Goal: Information Seeking & Learning: Find specific fact

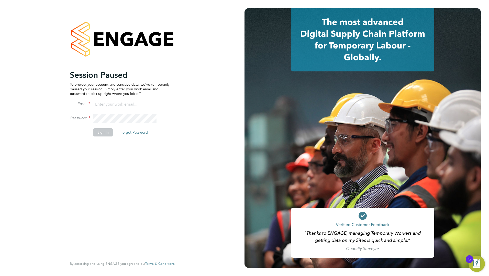
click at [118, 101] on input at bounding box center [124, 104] width 63 height 9
type input "ddarbeau@tso-uk.co.uk"
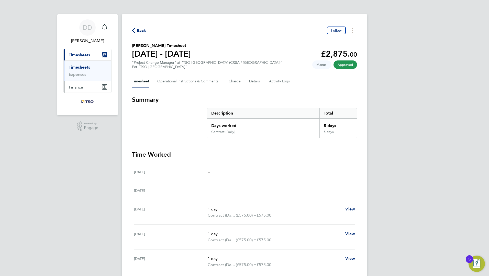
click at [83, 88] on button "Finance" at bounding box center [88, 87] width 48 height 11
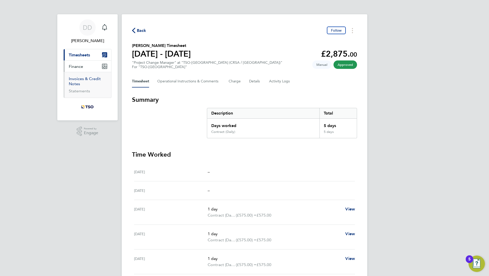
click at [84, 78] on link "Invoices & Credit Notes" at bounding box center [85, 81] width 32 height 10
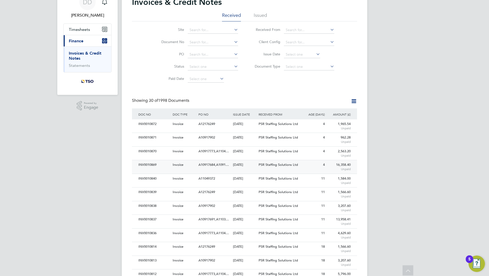
click at [209, 165] on span "A10917684,A1091…" at bounding box center [213, 165] width 30 height 4
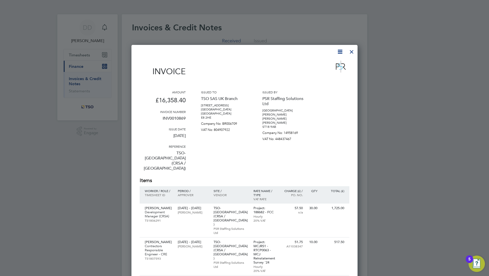
click at [357, 56] on div at bounding box center [244, 138] width 489 height 276
click at [353, 53] on div at bounding box center [351, 50] width 9 height 9
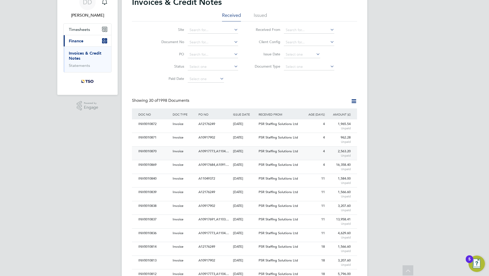
click at [231, 156] on div "A10917773,A1104…" at bounding box center [214, 151] width 34 height 9
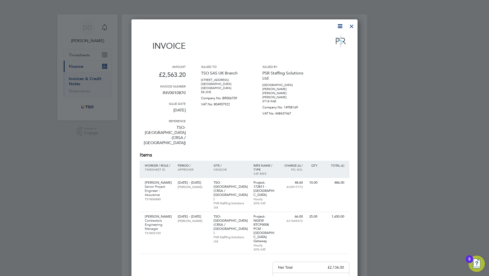
click at [350, 29] on div at bounding box center [351, 24] width 9 height 9
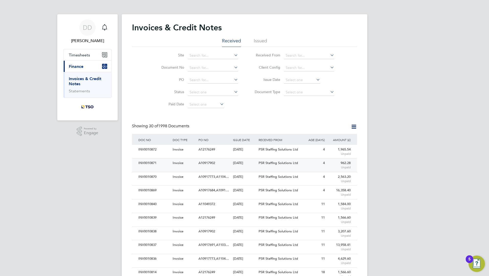
click at [245, 165] on div "28 Aug 2025" at bounding box center [245, 163] width 26 height 9
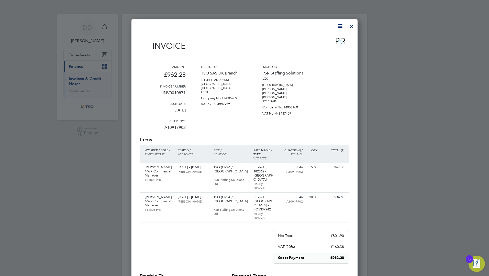
click at [350, 26] on div at bounding box center [351, 24] width 9 height 9
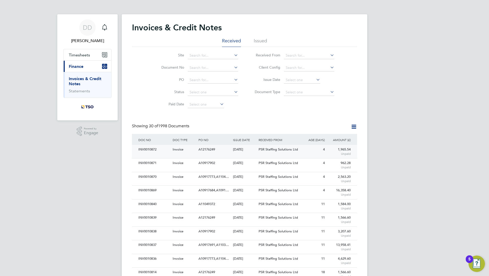
click at [238, 152] on div "28 Aug 2025" at bounding box center [245, 149] width 26 height 9
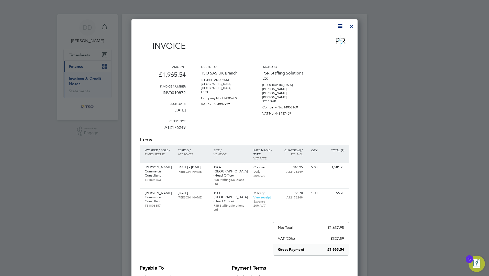
click at [354, 25] on div at bounding box center [351, 24] width 9 height 9
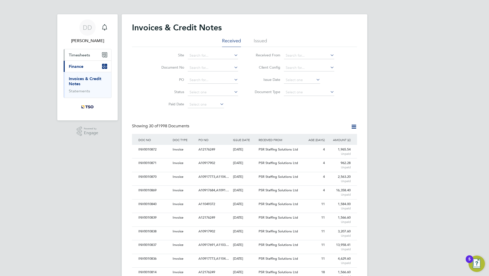
click at [72, 58] on button "Timesheets" at bounding box center [88, 54] width 48 height 11
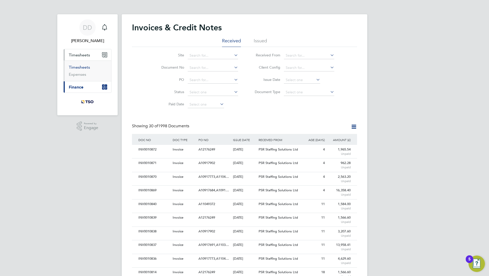
click at [76, 66] on link "Timesheets" at bounding box center [79, 67] width 21 height 5
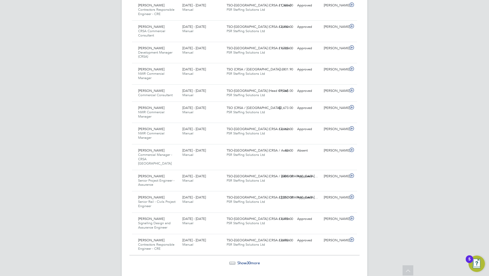
click at [243, 261] on span "Show 30 more" at bounding box center [248, 263] width 22 height 5
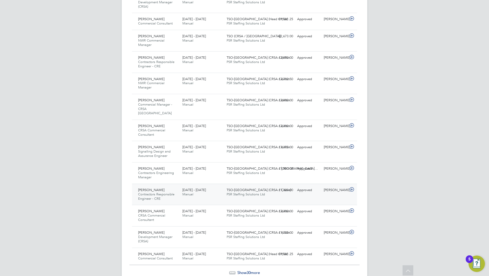
scroll to position [1167, 0]
click at [258, 270] on span "Show 30 more" at bounding box center [248, 272] width 22 height 5
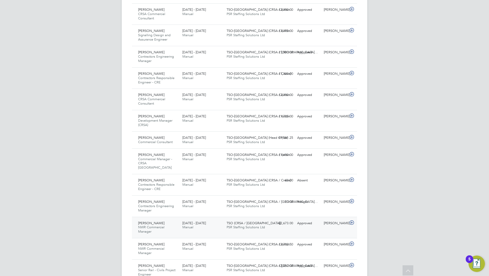
scroll to position [1270, 0]
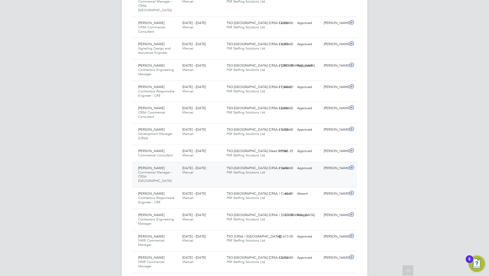
click at [184, 166] on span "19 - 25 Jul 2025" at bounding box center [194, 168] width 24 height 4
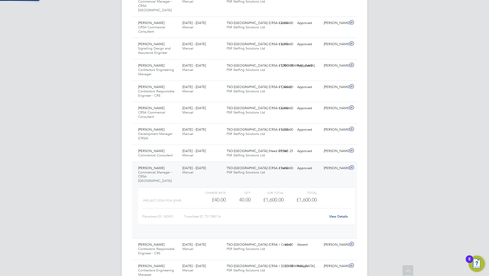
scroll to position [9, 50]
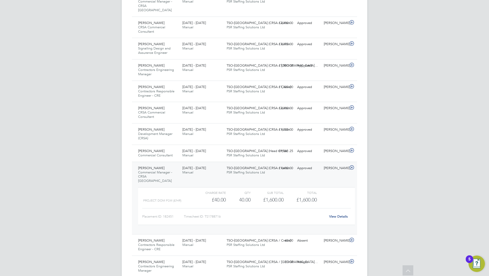
click at [331, 215] on link "View Details" at bounding box center [338, 217] width 19 height 4
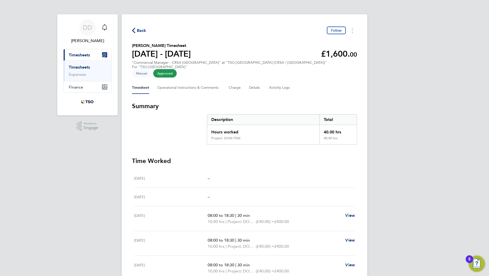
click at [84, 67] on link "Timesheets" at bounding box center [79, 67] width 21 height 5
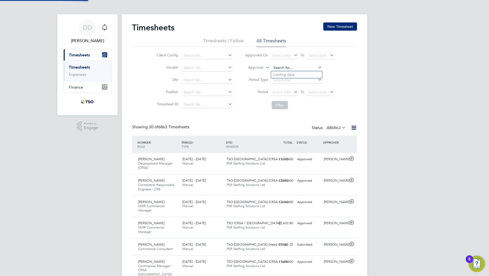
click at [289, 67] on input at bounding box center [296, 67] width 50 height 7
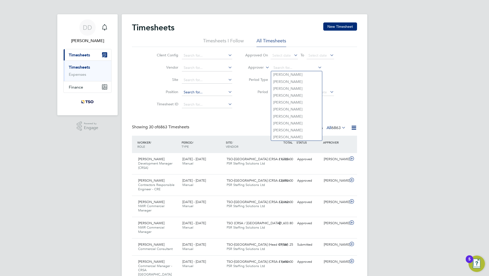
click at [187, 94] on input at bounding box center [207, 92] width 50 height 7
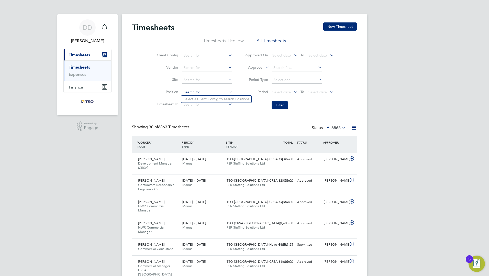
paste input "Senior Project Manager"
type input "Senior Project Manager"
click at [203, 53] on input at bounding box center [207, 55] width 50 height 7
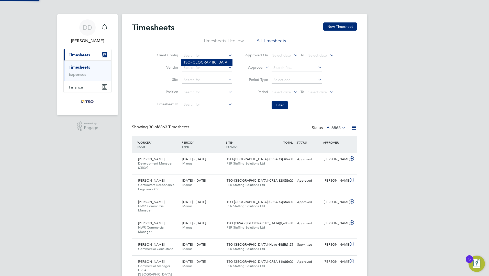
click at [195, 64] on li "TSO-UK" at bounding box center [206, 62] width 51 height 7
type input "TSO-UK"
click at [203, 90] on input at bounding box center [207, 92] width 50 height 7
paste input "Senior Project Manager"
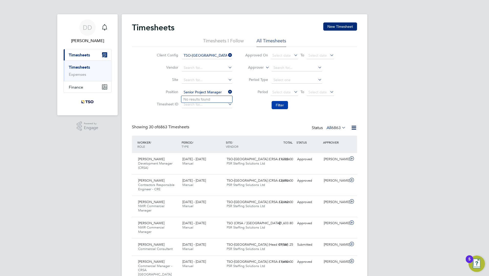
type input "Senior Project Manager"
click at [274, 105] on button "Filter" at bounding box center [279, 105] width 16 height 8
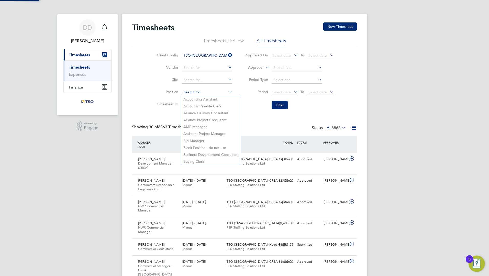
click at [190, 95] on input at bounding box center [207, 92] width 50 height 7
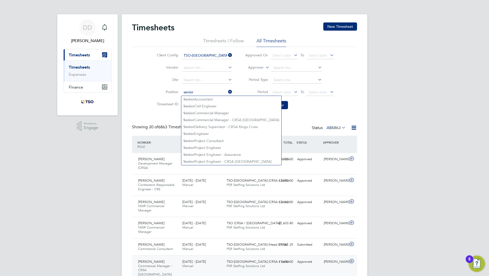
type input "senior"
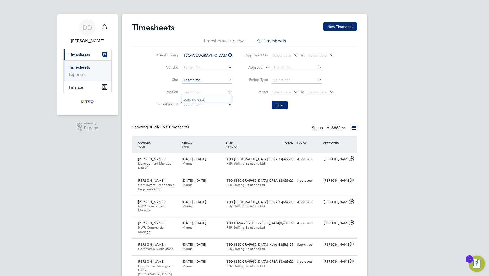
click at [196, 83] on input at bounding box center [207, 80] width 50 height 7
type input "N"
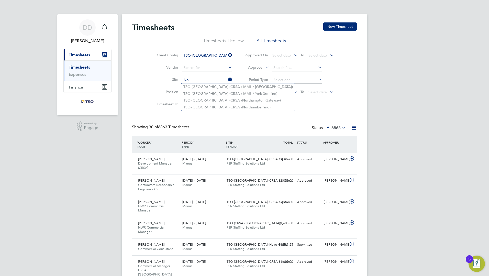
type input "N"
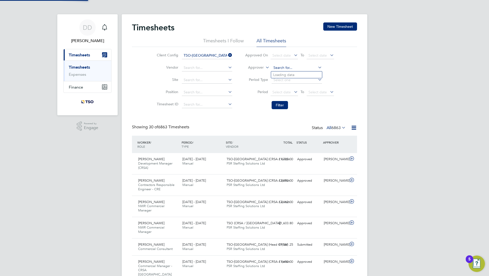
click at [280, 69] on input at bounding box center [296, 67] width 50 height 7
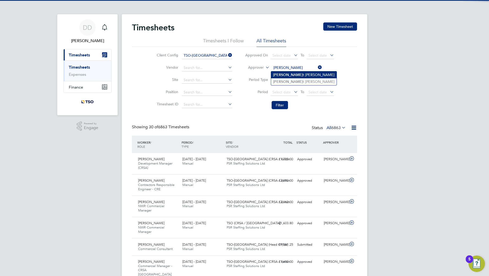
click at [283, 73] on li "Scot t Bicknell" at bounding box center [303, 75] width 65 height 7
type input "Scott Bicknell"
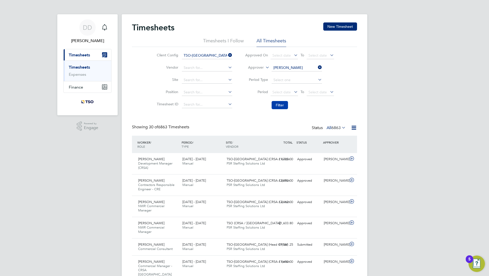
click at [278, 103] on button "Filter" at bounding box center [279, 105] width 16 height 8
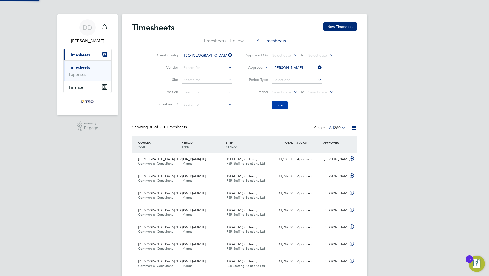
scroll to position [13, 44]
drag, startPoint x: 350, startPoint y: 129, endPoint x: 350, endPoint y: 131, distance: 2.6
click at [351, 129] on icon at bounding box center [353, 128] width 6 height 6
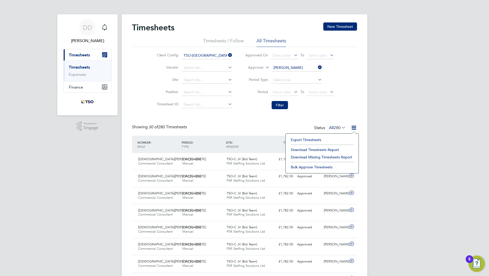
click at [329, 148] on li "Download Timesheets Report" at bounding box center [322, 149] width 68 height 7
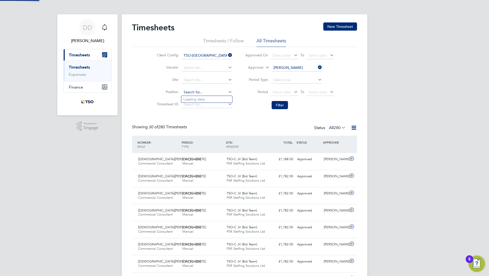
click at [187, 90] on input at bounding box center [207, 92] width 50 height 7
click at [206, 102] on li "Senior Q uantity Surveyor (CRSA)" at bounding box center [210, 99] width 58 height 7
type input "Senior Quantity Surveyor (CRSA)"
click at [317, 67] on icon at bounding box center [317, 67] width 0 height 7
click at [283, 109] on button "Filter" at bounding box center [279, 105] width 16 height 8
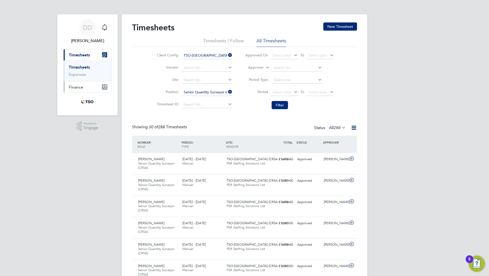
click at [75, 88] on span "Finance" at bounding box center [76, 87] width 14 height 5
click at [74, 54] on span "Timesheets" at bounding box center [79, 55] width 21 height 5
click at [84, 83] on button "Finance" at bounding box center [88, 87] width 48 height 11
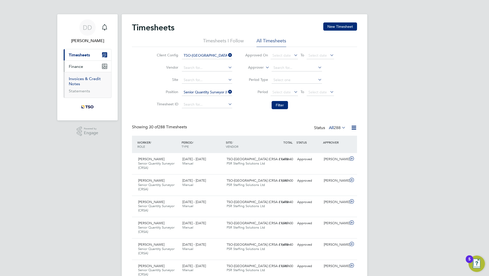
click at [78, 82] on link "Invoices & Credit Notes" at bounding box center [85, 81] width 32 height 10
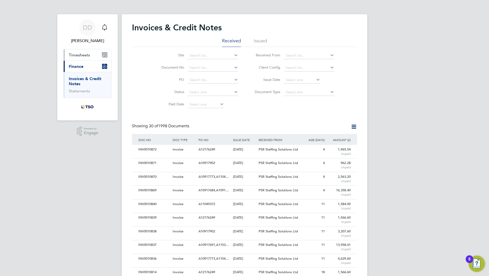
click at [79, 58] on button "Timesheets" at bounding box center [88, 54] width 48 height 11
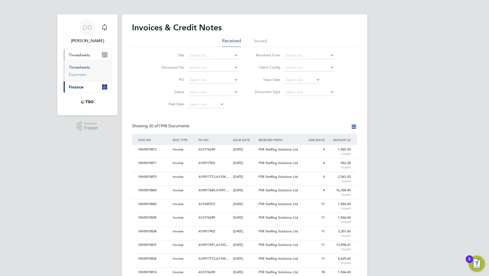
click at [82, 67] on link "Timesheets" at bounding box center [79, 67] width 21 height 5
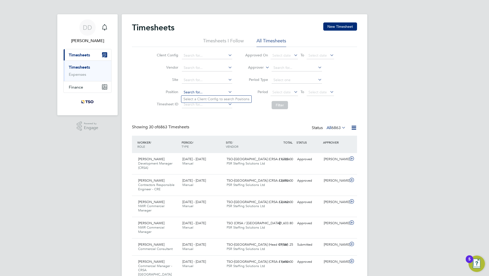
click at [184, 92] on input at bounding box center [207, 92] width 50 height 7
type input "senior qua"
click at [218, 53] on input at bounding box center [207, 55] width 50 height 7
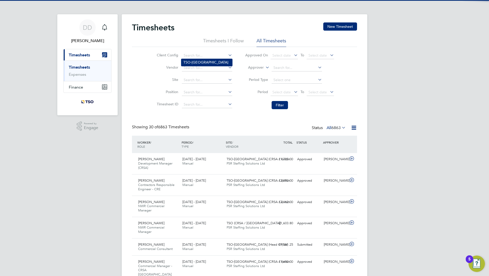
click at [188, 62] on li "TSO-[GEOGRAPHIC_DATA]" at bounding box center [206, 62] width 51 height 7
type input "TSO-[GEOGRAPHIC_DATA]"
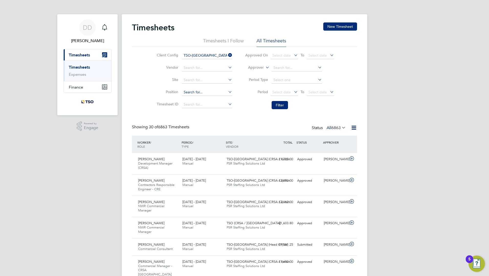
click at [199, 93] on input at bounding box center [207, 92] width 50 height 7
click at [199, 99] on b "Quant" at bounding box center [200, 99] width 10 height 4
type input "Senior Quantity Surveyor (CRSA)"
click at [277, 103] on button "Filter" at bounding box center [279, 105] width 16 height 8
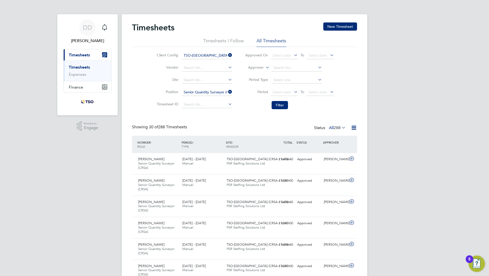
click at [227, 91] on icon at bounding box center [227, 91] width 0 height 7
click at [93, 87] on button "Finance" at bounding box center [88, 87] width 48 height 11
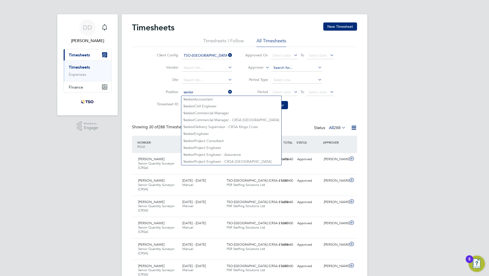
type input "senior"
click at [298, 69] on input at bounding box center [296, 67] width 50 height 7
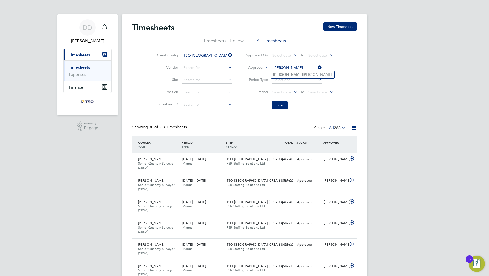
type input "steven"
click at [317, 66] on icon at bounding box center [317, 67] width 0 height 7
click at [283, 102] on button "Filter" at bounding box center [279, 105] width 16 height 8
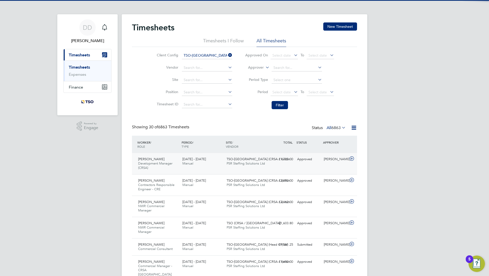
scroll to position [17, 44]
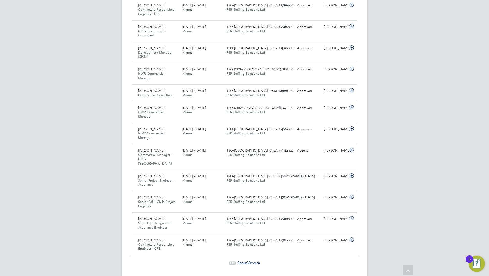
click at [248, 261] on span "30" at bounding box center [248, 263] width 4 height 5
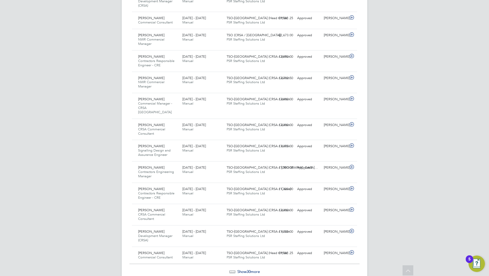
click at [406, 270] on icon at bounding box center [407, 272] width 9 height 12
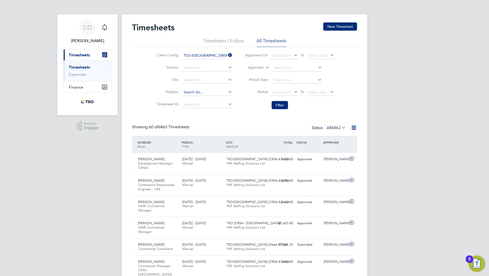
click at [195, 95] on input at bounding box center [207, 92] width 50 height 7
click at [202, 99] on b "Quantity" at bounding box center [202, 99] width 15 height 4
type input "Senior Quantity Surveyor (CRSA)"
click at [283, 105] on button "Filter" at bounding box center [279, 105] width 16 height 8
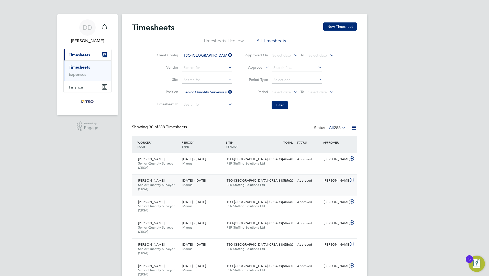
click at [233, 184] on span "PSR Staffing Solutions Ltd" at bounding box center [245, 185] width 38 height 4
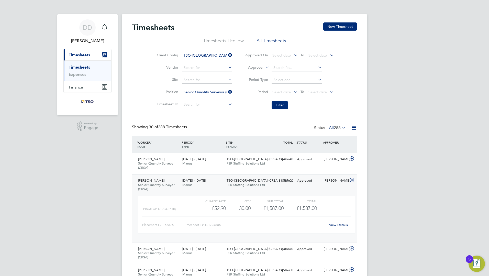
click at [333, 228] on div "View Details" at bounding box center [338, 225] width 25 height 8
click at [335, 228] on div "View Details" at bounding box center [338, 225] width 25 height 8
click at [335, 226] on link "View Details" at bounding box center [338, 225] width 19 height 4
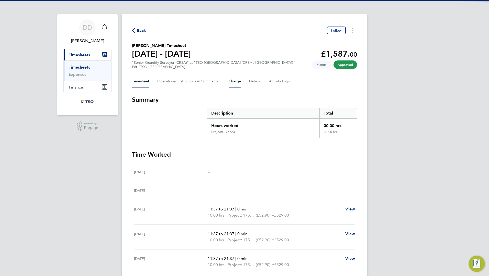
click at [240, 77] on button "Charge" at bounding box center [234, 81] width 12 height 12
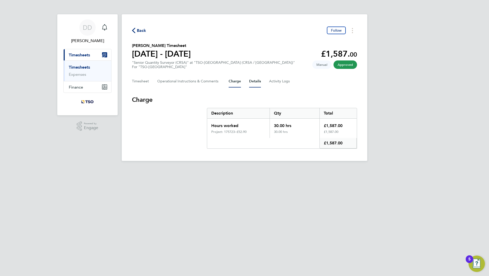
click at [254, 82] on button "Details" at bounding box center [255, 81] width 12 height 12
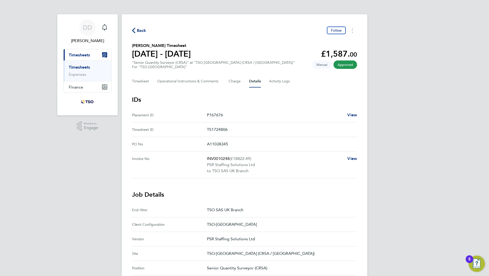
drag, startPoint x: 231, startPoint y: 145, endPoint x: 201, endPoint y: 143, distance: 30.2
click at [201, 143] on No "PO No A11038345" at bounding box center [244, 144] width 225 height 15
drag, startPoint x: 201, startPoint y: 143, endPoint x: 218, endPoint y: 144, distance: 16.9
copy No "A11038345"
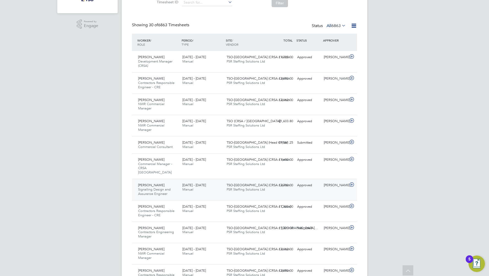
click at [242, 183] on span "TSO-UK (CRSA / Aston…" at bounding box center [259, 185] width 66 height 4
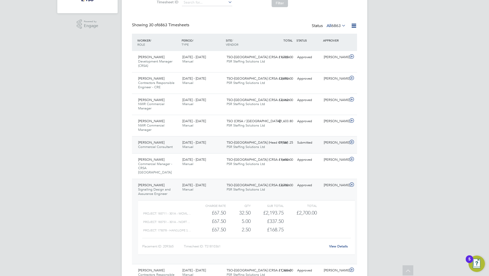
click at [193, 147] on span "Manual" at bounding box center [187, 147] width 11 height 4
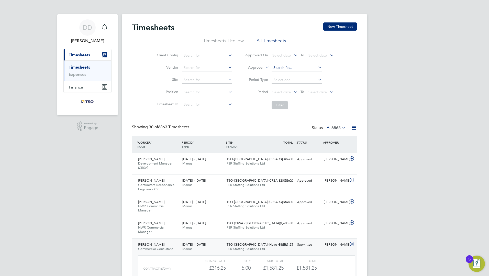
click at [298, 69] on input at bounding box center [296, 67] width 50 height 7
click at [311, 79] on li "Alistair Williams" at bounding box center [302, 81] width 63 height 7
type input "[PERSON_NAME]"
click at [280, 106] on button "Filter" at bounding box center [279, 105] width 16 height 8
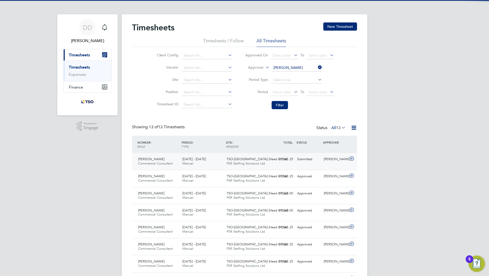
click at [227, 163] on span "PSR Staffing Solutions Ltd" at bounding box center [245, 163] width 38 height 4
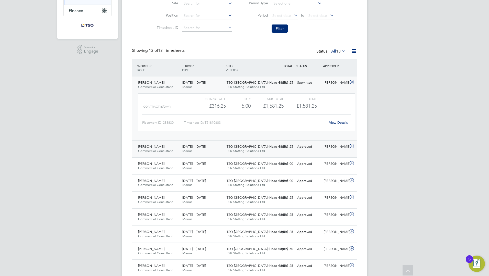
click at [225, 149] on div "TSO-UK (Head Office) PSR Staffing Solutions Ltd" at bounding box center [246, 149] width 44 height 13
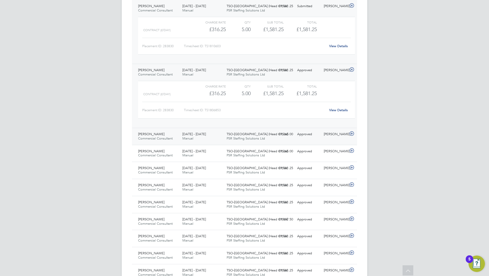
click at [214, 137] on div "9 - 15 Aug 2025 Manual" at bounding box center [202, 136] width 44 height 13
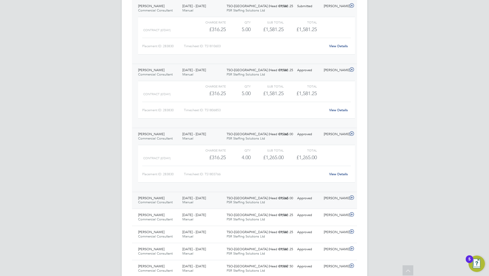
click at [224, 194] on div "2 - 8 Aug 2025 Manual" at bounding box center [202, 200] width 44 height 13
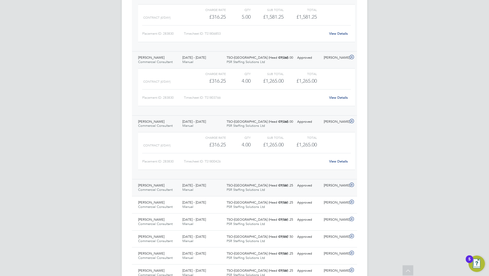
click at [216, 181] on div "Taylor Fisher Commercial Consultant 26 Jul - 1 Aug 2025 26 Jul - 1 Aug 2025 Man…" at bounding box center [244, 187] width 225 height 17
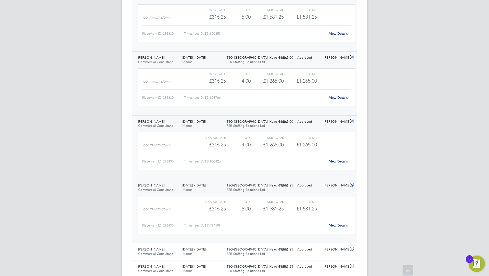
click at [336, 161] on link "View Details" at bounding box center [338, 161] width 19 height 4
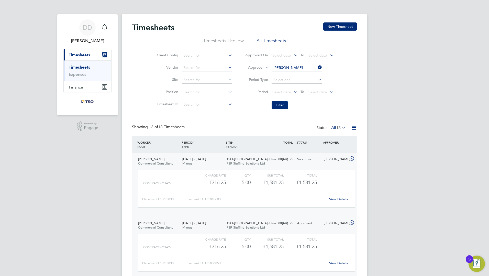
click at [317, 67] on icon at bounding box center [317, 67] width 0 height 7
click at [286, 104] on button "Filter" at bounding box center [279, 105] width 16 height 8
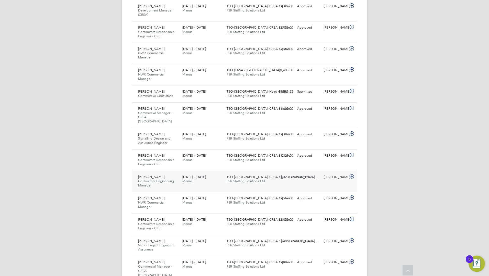
click at [198, 182] on div "Mark Mellis Contractors Engineering Manager 23 - 29 Aug 2025 23 - 29 Aug 2025 M…" at bounding box center [244, 181] width 225 height 21
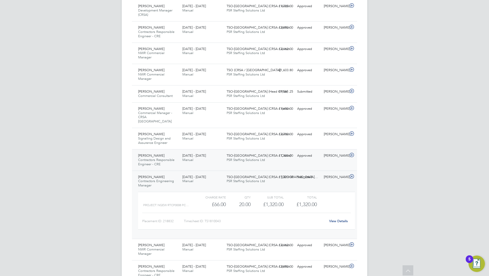
click at [211, 160] on div "Mark Mellis Contractors Responsible Engineer - CRE 23 - 29 Aug 2025 23 - 29 Aug…" at bounding box center [244, 159] width 225 height 21
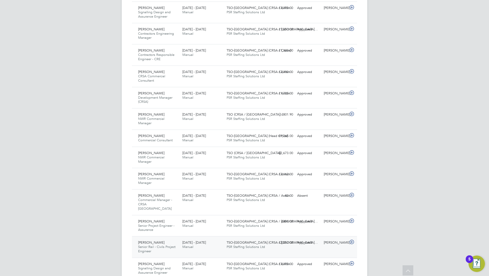
click at [196, 239] on div "9 - 15 Aug 2025 Manual" at bounding box center [202, 245] width 44 height 13
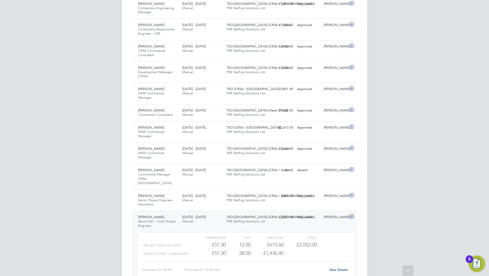
click at [407, 269] on icon at bounding box center [407, 272] width 9 height 12
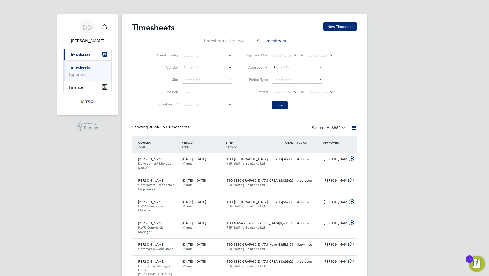
click at [287, 68] on input at bounding box center [296, 67] width 50 height 7
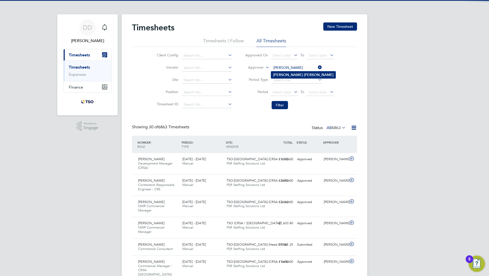
type input "[PERSON_NAME]"
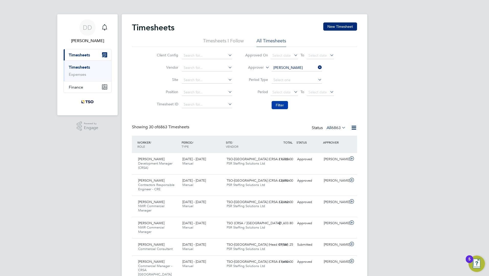
click at [281, 103] on button "Filter" at bounding box center [279, 105] width 16 height 8
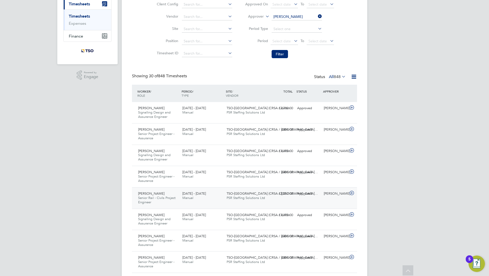
click at [206, 199] on div "9 - 15 Aug 2025 Manual" at bounding box center [202, 196] width 44 height 13
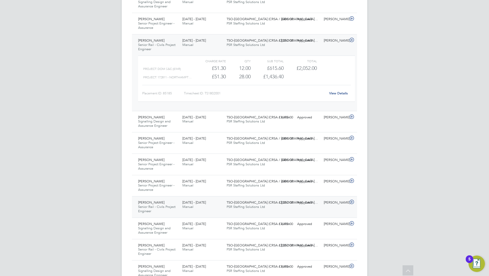
click at [174, 197] on div "Rhys Lewis Senior Rail - Civils Project Engineer 2 - 8 Aug 2025 2 - 8 Aug 2025 …" at bounding box center [244, 206] width 225 height 21
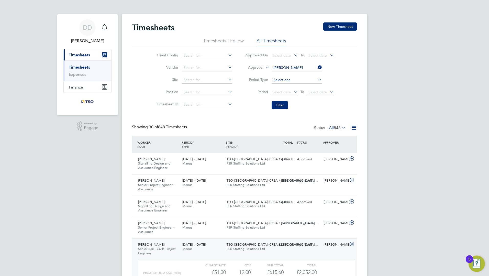
drag, startPoint x: 319, startPoint y: 66, endPoint x: 312, endPoint y: 79, distance: 15.8
click at [317, 66] on icon at bounding box center [317, 67] width 0 height 7
click at [282, 105] on button "Filter" at bounding box center [279, 105] width 16 height 8
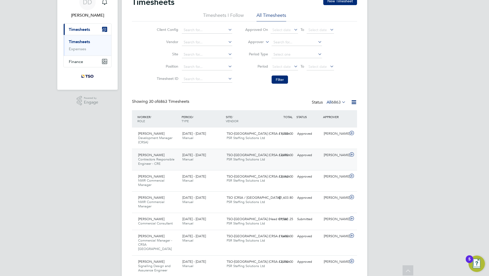
click at [208, 168] on div "Robert Broadhurst Contractors Responsible Engineer - CRE 23 - 29 Aug 2025 23 - …" at bounding box center [244, 159] width 225 height 21
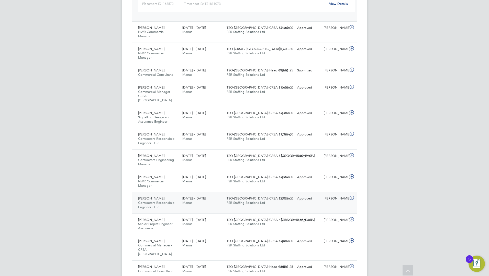
click at [194, 197] on div "16 - 22 Aug 2025 Manual" at bounding box center [202, 201] width 44 height 13
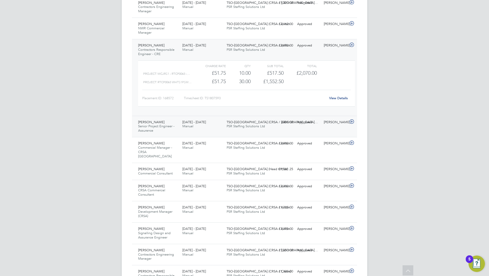
click at [168, 126] on div "Simon Stanford-Davis Senior Project Engineer - Assurance 16 - 22 Aug 2025" at bounding box center [158, 126] width 44 height 17
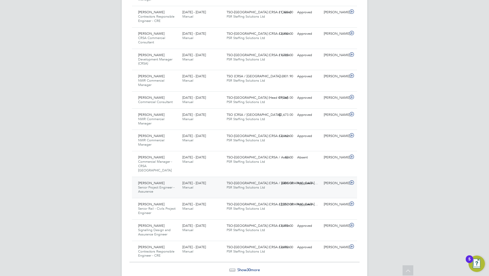
click at [180, 179] on div "9 - 15 Aug 2025 Manual" at bounding box center [202, 185] width 44 height 13
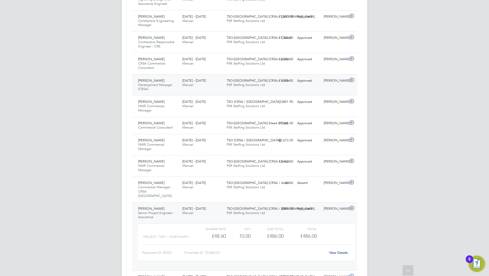
click at [233, 84] on div "Wilhelmus Slaats Development Manager (CRSA) 9 - 15 Aug 2025 9 - 15 Aug 2025 Man…" at bounding box center [244, 84] width 225 height 21
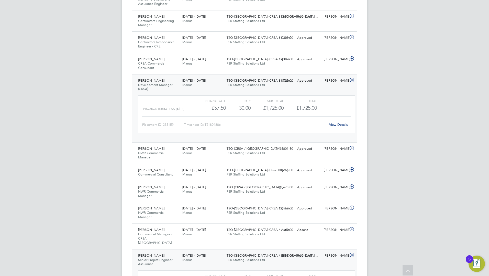
click at [408, 272] on icon at bounding box center [407, 272] width 9 height 12
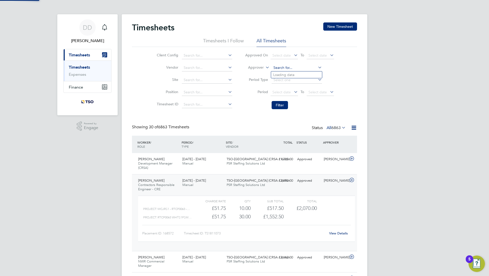
click at [282, 70] on input at bounding box center [296, 67] width 50 height 7
type input "[PERSON_NAME]"
click at [286, 105] on button "Filter" at bounding box center [279, 105] width 16 height 8
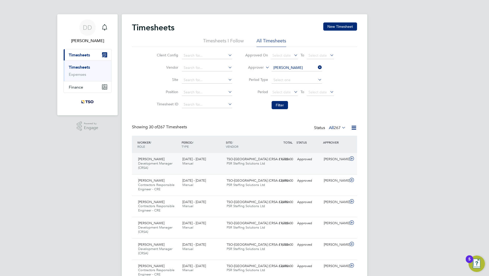
click at [232, 168] on div "TSO-UK (CRSA / Aston… PSR Staffing Solutions Ltd" at bounding box center [246, 161] width 44 height 13
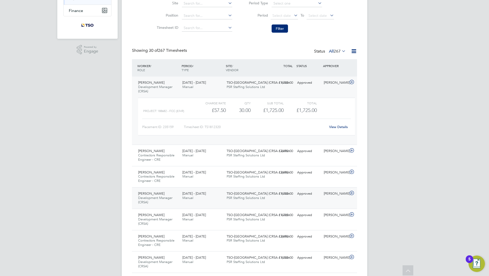
click at [184, 196] on span "Manual" at bounding box center [187, 198] width 11 height 4
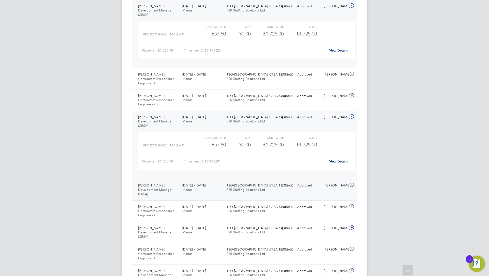
click at [218, 194] on div "Wilhelmus Slaats Development Manager (CRSA) 9 - 15 Aug 2025 9 - 15 Aug 2025 Man…" at bounding box center [244, 189] width 225 height 21
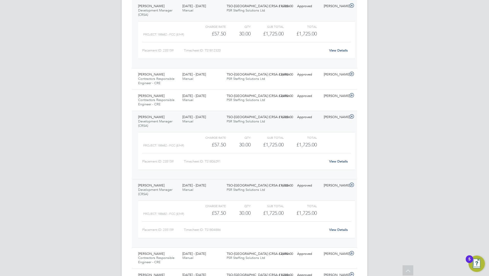
click at [406, 269] on icon at bounding box center [407, 272] width 9 height 12
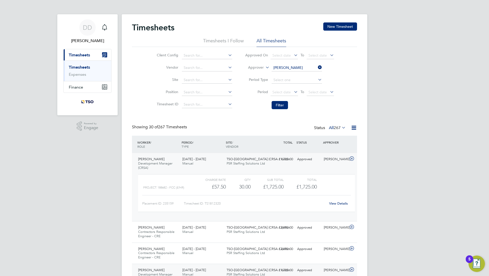
click at [317, 66] on icon at bounding box center [317, 67] width 0 height 7
drag, startPoint x: 287, startPoint y: 103, endPoint x: 283, endPoint y: 111, distance: 8.9
click at [287, 103] on button "Filter" at bounding box center [279, 105] width 16 height 8
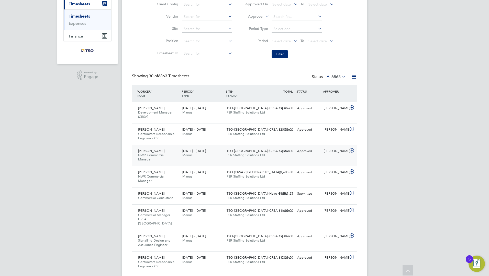
click at [165, 152] on div "Rajesh Panjabi NWR Commercial Manager 23 - 29 Aug 2025" at bounding box center [158, 155] width 44 height 17
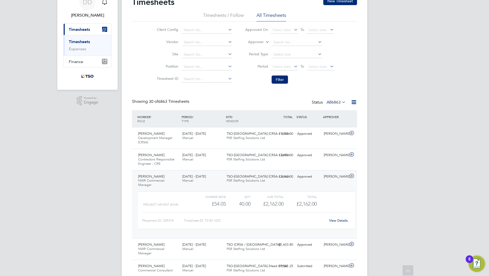
drag, startPoint x: 276, startPoint y: 78, endPoint x: 263, endPoint y: 133, distance: 56.5
click at [276, 78] on button "Filter" at bounding box center [279, 80] width 16 height 8
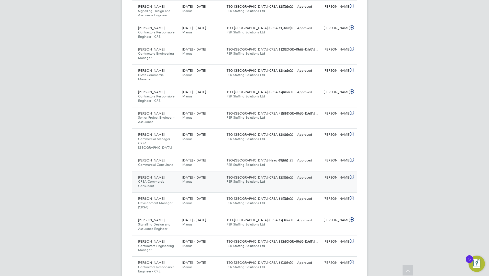
click at [174, 175] on div "Paul White CRSA Commercial Consultant 16 - 22 Aug 2025" at bounding box center [158, 182] width 44 height 17
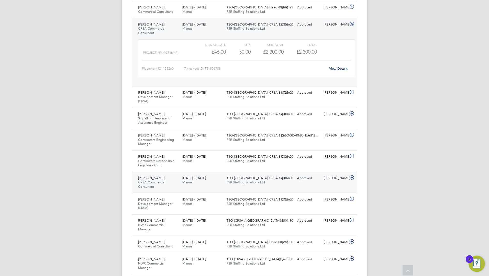
click at [233, 176] on div "TSO-UK (CRSA / Aston… PSR Staffing Solutions Ltd" at bounding box center [246, 180] width 44 height 13
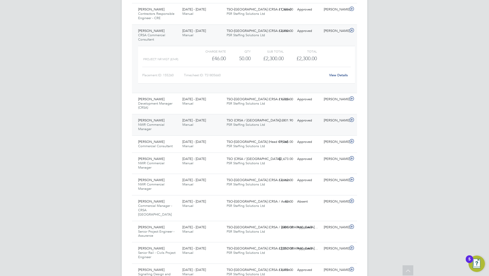
click at [146, 118] on span "Jack Milne" at bounding box center [151, 120] width 26 height 4
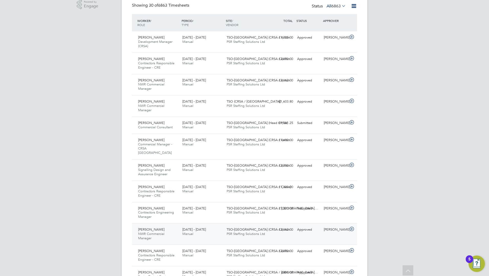
drag, startPoint x: 404, startPoint y: 270, endPoint x: 163, endPoint y: 226, distance: 245.4
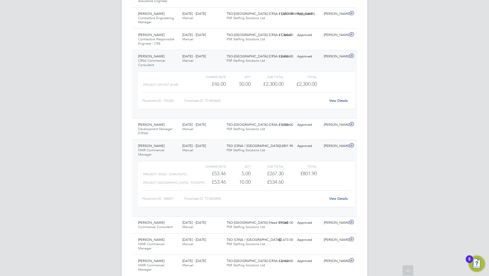
click at [409, 272] on icon at bounding box center [407, 272] width 9 height 12
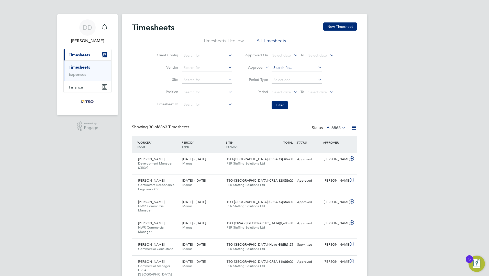
click at [301, 66] on input at bounding box center [296, 67] width 50 height 7
click at [308, 75] on li "Tsaone Hill" at bounding box center [296, 75] width 51 height 7
type input "Tsaone Hill"
click at [276, 107] on button "Filter" at bounding box center [279, 105] width 16 height 8
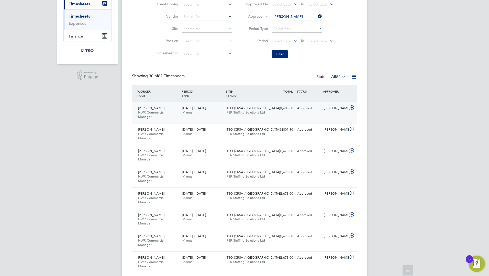
click at [217, 117] on div "Jack Milne NWR Commercial Manager 23 - 29 Aug 2025 23 - 29 Aug 2025 Manual TSO …" at bounding box center [244, 112] width 225 height 21
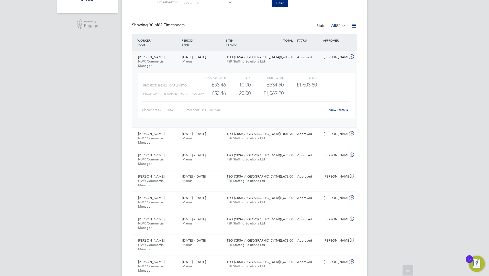
click at [200, 126] on div "Jack Milne NWR Commercial Manager 23 - 29 Aug 2025 23 - 29 Aug 2025 Manual TSO …" at bounding box center [244, 89] width 225 height 77
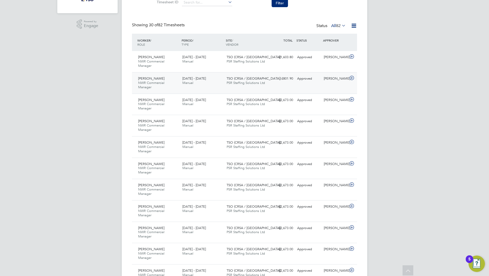
click at [219, 72] on div "Jack Milne NWR Commercial Manager 16 - 22 Aug 2025 16 - 22 Aug 2025 Manual TSO …" at bounding box center [244, 82] width 225 height 21
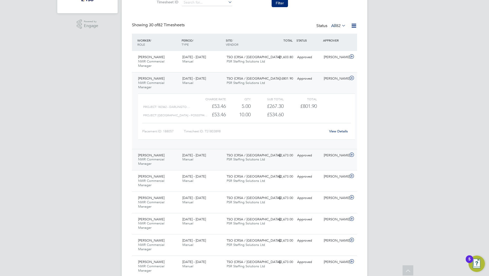
click at [228, 158] on span "PSR Staffing Solutions Ltd" at bounding box center [245, 159] width 38 height 4
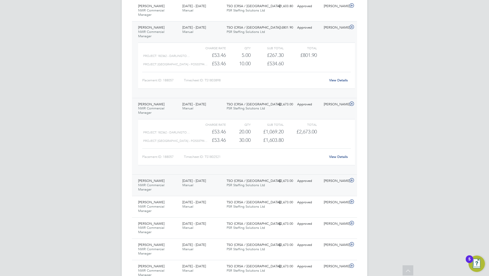
click at [224, 187] on div "TSO (CRSA / York) PSR Staffing Solutions Ltd" at bounding box center [246, 183] width 44 height 13
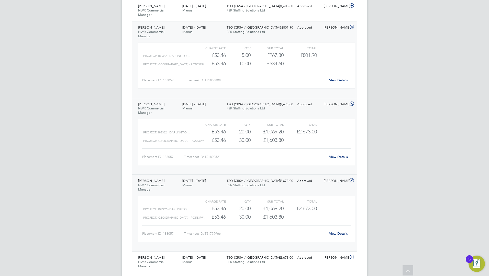
click at [411, 268] on icon at bounding box center [407, 272] width 9 height 12
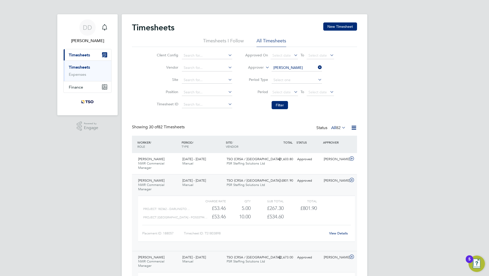
click at [317, 67] on icon at bounding box center [317, 67] width 0 height 7
click at [274, 107] on button "Filter" at bounding box center [279, 105] width 16 height 8
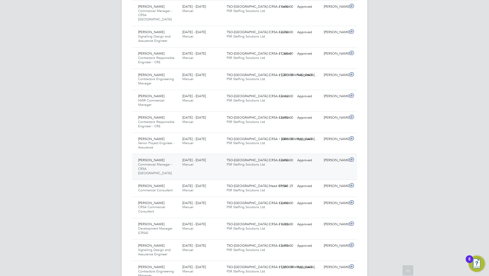
click at [168, 164] on div "Ian Hutchinson Commercial Manager - CRSA Birmingham 16 - 22 Aug 2025" at bounding box center [158, 166] width 44 height 21
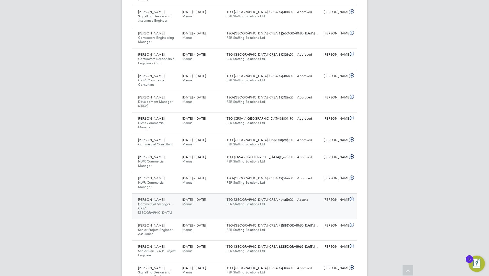
click at [226, 196] on div "TSO-UK (CRSA / Aston… PSR Staffing Solutions Ltd" at bounding box center [246, 202] width 44 height 13
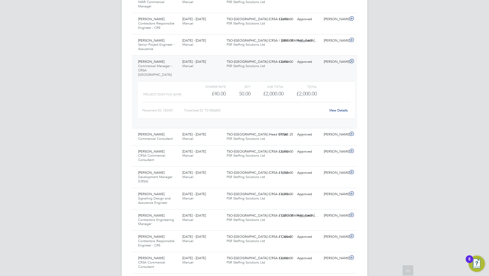
click at [406, 273] on icon at bounding box center [407, 272] width 9 height 12
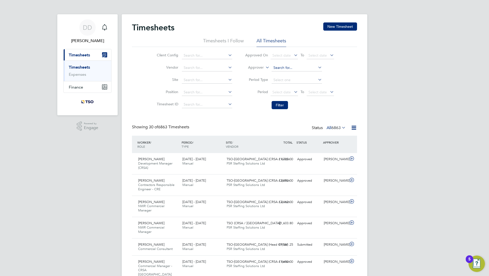
click at [294, 70] on input at bounding box center [296, 67] width 50 height 7
click at [299, 76] on li "Kim Tibble" at bounding box center [303, 75] width 64 height 7
type input "[PERSON_NAME]"
click at [286, 106] on button "Filter" at bounding box center [279, 105] width 16 height 8
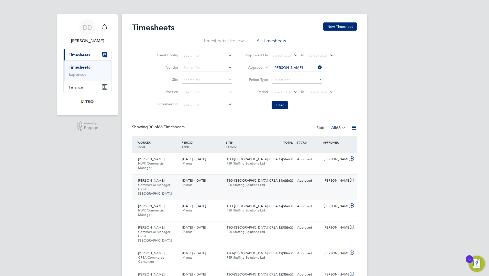
click at [200, 186] on div "23 - 29 Aug 2025 Manual" at bounding box center [202, 183] width 44 height 13
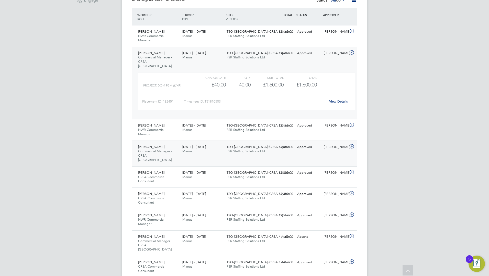
click at [205, 150] on div "16 - 22 Aug 2025 Manual" at bounding box center [202, 149] width 44 height 13
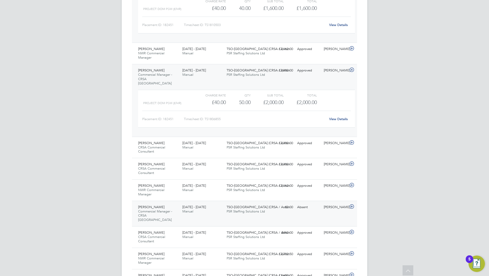
click at [203, 209] on div "Ian Hutchinson Commercial Manager - CRSA Birmingham 9 - 15 Aug 2025 9 - 15 Aug …" at bounding box center [244, 214] width 225 height 26
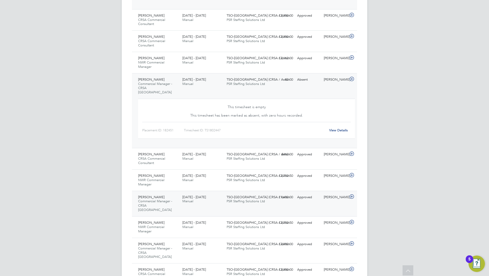
click at [221, 193] on div "2 - 8 Aug 2025 Manual" at bounding box center [202, 199] width 44 height 13
click at [255, 195] on div "Ian Hutchinson Commercial Manager - CRSA Birmingham 2 - 8 Aug 2025 2 - 8 Aug 20…" at bounding box center [244, 204] width 225 height 26
click at [256, 199] on span "PSR Staffing Solutions Ltd" at bounding box center [245, 201] width 38 height 4
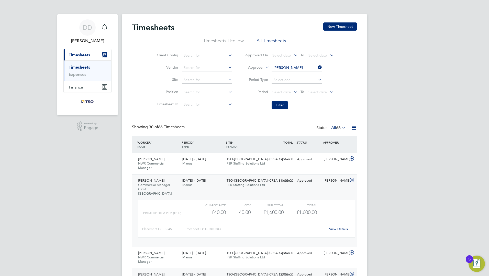
click at [317, 68] on icon at bounding box center [317, 67] width 0 height 7
click at [285, 103] on button "Filter" at bounding box center [279, 105] width 16 height 8
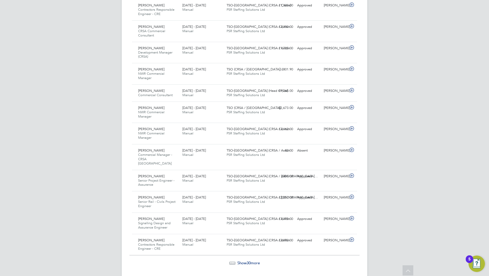
click at [235, 261] on div "Show 30 more" at bounding box center [244, 263] width 230 height 5
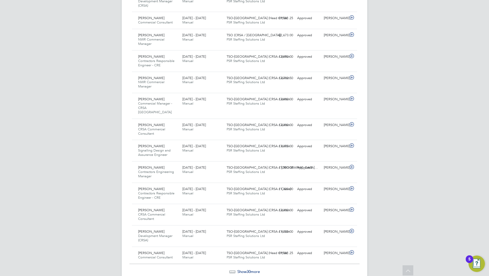
click at [237, 262] on div "Show 30 more" at bounding box center [244, 268] width 230 height 13
click at [239, 270] on span "Show 30 more" at bounding box center [248, 272] width 22 height 5
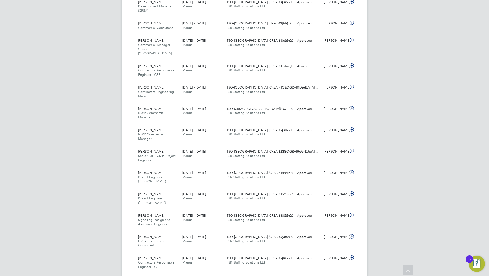
click at [403, 274] on icon at bounding box center [407, 272] width 9 height 12
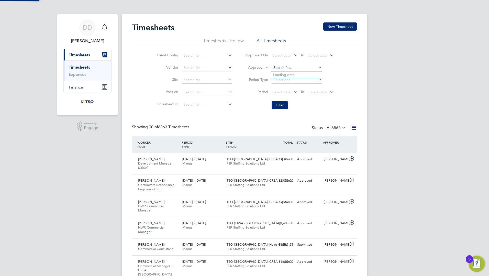
click at [278, 67] on input at bounding box center [296, 67] width 50 height 7
type input "F"
type input "Dean Fisher"
click at [279, 101] on li "Filter" at bounding box center [289, 105] width 102 height 13
click at [281, 102] on button "Filter" at bounding box center [279, 105] width 16 height 8
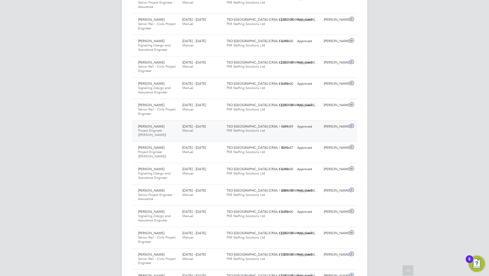
click at [180, 134] on div "Iain Chalker Project Engineer (OLE) 19 - 25 Jul 2025" at bounding box center [158, 131] width 44 height 17
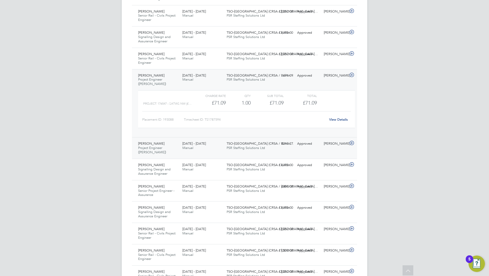
click at [182, 144] on div "12 - 18 Jul 2025 Manual" at bounding box center [202, 146] width 44 height 13
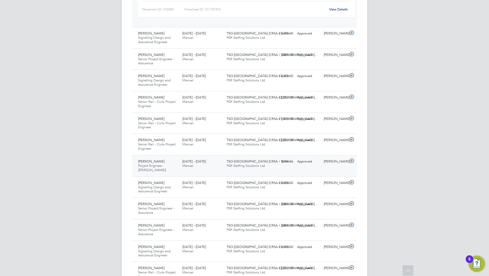
click at [184, 159] on span "21 - 27 Jun 2025" at bounding box center [194, 161] width 24 height 4
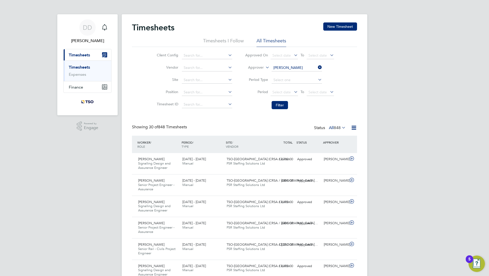
click at [317, 67] on icon at bounding box center [317, 67] width 0 height 7
click at [279, 109] on button "Filter" at bounding box center [279, 105] width 16 height 8
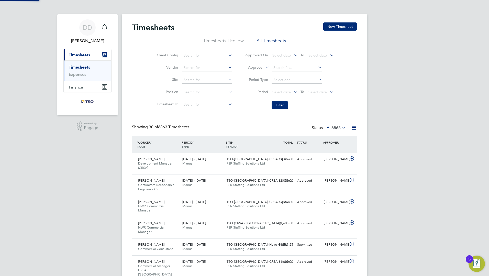
scroll to position [17, 44]
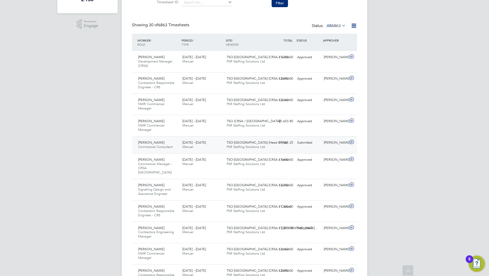
click at [216, 149] on div "23 - 29 Aug 2025 Manual" at bounding box center [202, 145] width 44 height 13
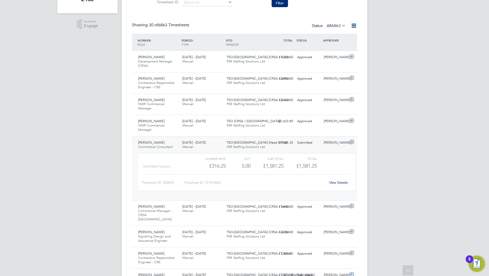
click at [332, 179] on div "View Details" at bounding box center [338, 183] width 25 height 8
click at [336, 181] on link "View Details" at bounding box center [338, 183] width 19 height 4
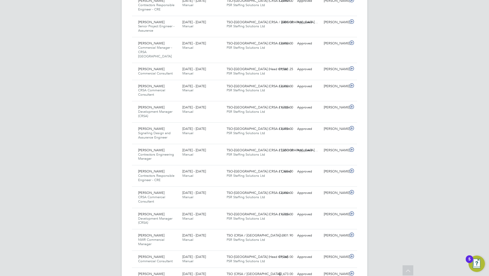
scroll to position [586, 0]
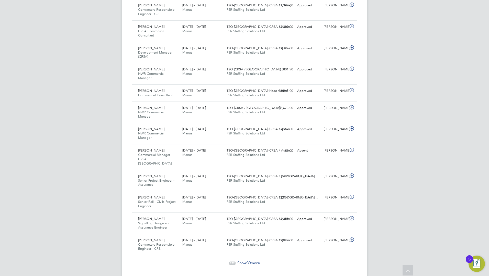
click at [251, 253] on div "Show 30 more" at bounding box center [244, 259] width 230 height 13
click at [244, 261] on span "Show 30 more" at bounding box center [248, 263] width 22 height 5
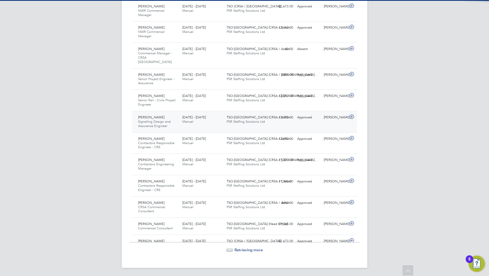
scroll to position [3, 3]
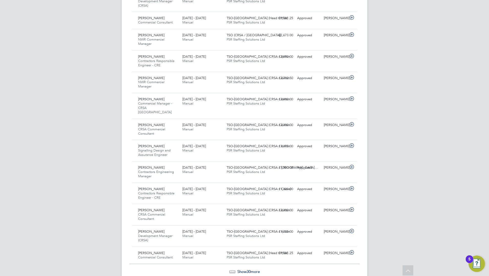
click at [240, 270] on span "Show 30 more" at bounding box center [248, 272] width 22 height 5
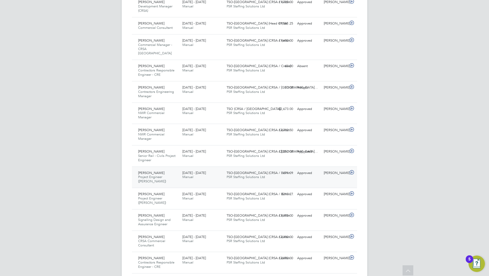
click at [230, 175] on span "PSR Staffing Solutions Ltd" at bounding box center [245, 177] width 38 height 4
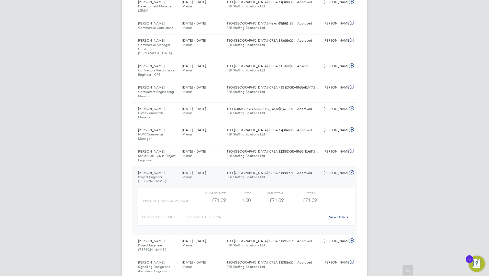
click at [328, 213] on div "View Details" at bounding box center [338, 217] width 25 height 8
click at [330, 215] on link "View Details" at bounding box center [338, 217] width 19 height 4
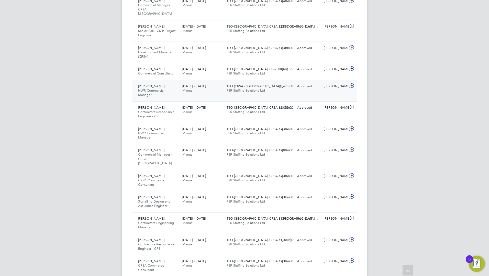
click at [193, 81] on div "Jack Milne NWR Commercial Manager 26 Jul - 1 Aug 2025 26 Jul - 1 Aug 2025 Manua…" at bounding box center [244, 90] width 225 height 21
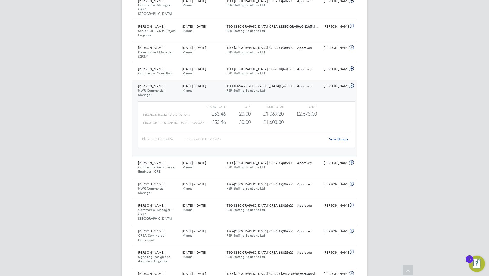
click at [329, 137] on link "View Details" at bounding box center [338, 139] width 19 height 4
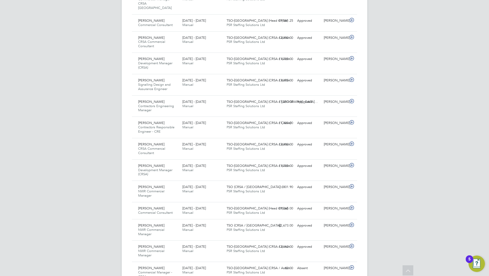
scroll to position [422, 0]
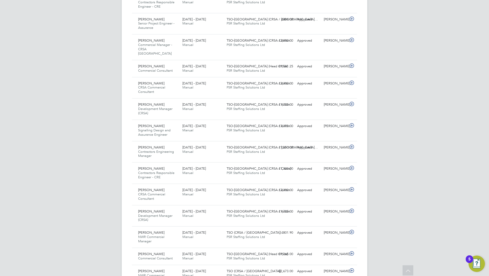
click at [403, 273] on icon at bounding box center [407, 272] width 9 height 12
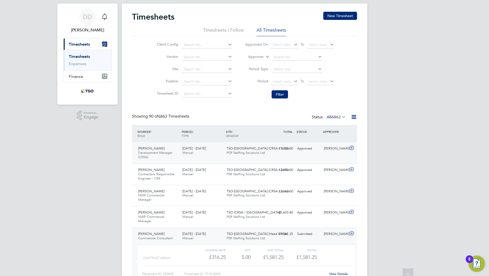
scroll to position [0, 0]
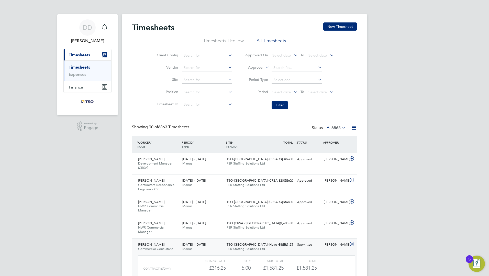
click at [176, 126] on span "90 of 6863 Timesheets" at bounding box center [169, 127] width 40 height 5
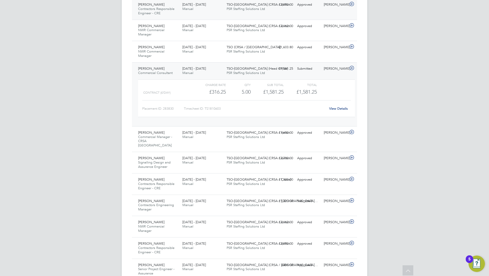
scroll to position [179, 0]
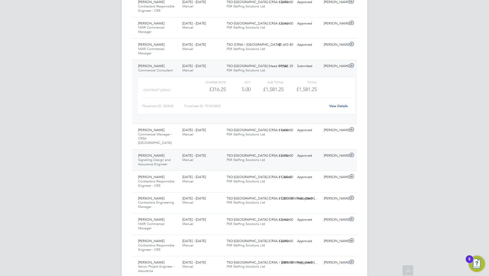
click at [196, 155] on div "23 - 29 Aug 2025 Manual" at bounding box center [202, 158] width 44 height 13
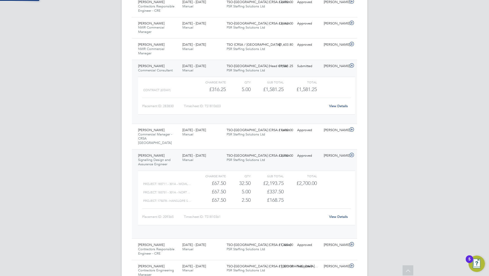
scroll to position [9, 50]
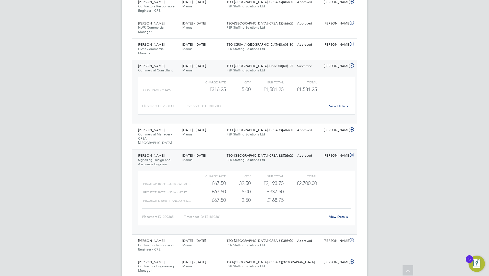
click at [145, 161] on span "Signalling Design and Assurance Engineer" at bounding box center [154, 162] width 32 height 9
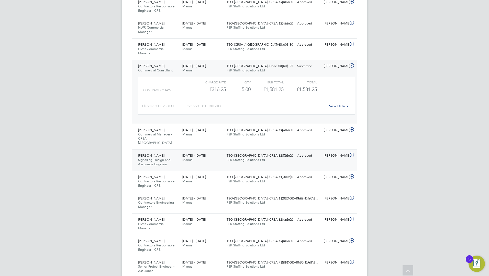
click at [334, 154] on div "Dean Fisher" at bounding box center [334, 156] width 27 height 8
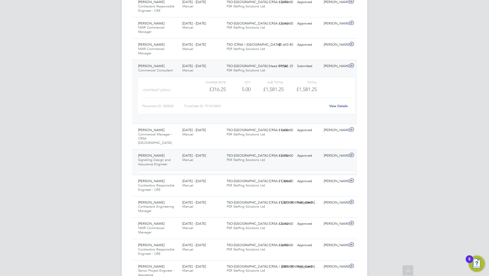
scroll to position [3, 3]
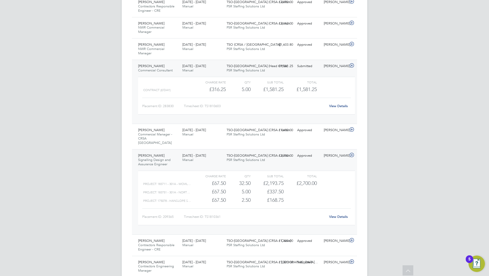
click at [342, 215] on link "View Details" at bounding box center [338, 217] width 19 height 4
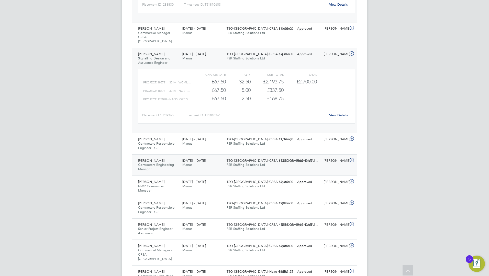
scroll to position [281, 0]
click at [193, 161] on div "23 - 29 Aug 2025 Manual" at bounding box center [202, 162] width 44 height 13
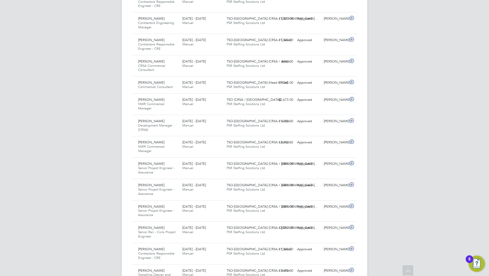
scroll to position [997, 0]
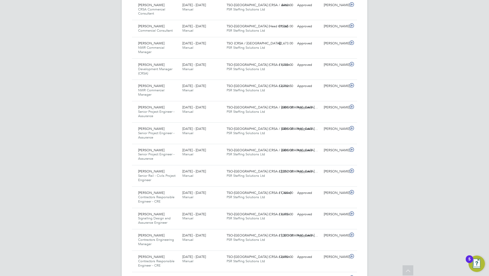
click at [412, 268] on div at bounding box center [407, 271] width 11 height 10
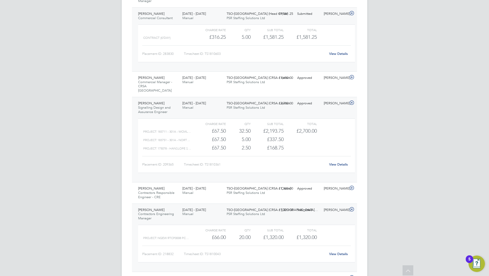
scroll to position [0, 0]
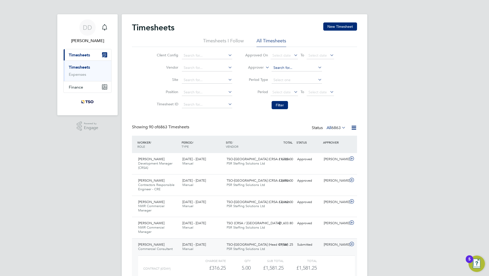
click at [299, 71] on input at bounding box center [296, 67] width 50 height 7
type input "Dean Fisher"
click at [277, 108] on button "Filter" at bounding box center [279, 105] width 16 height 8
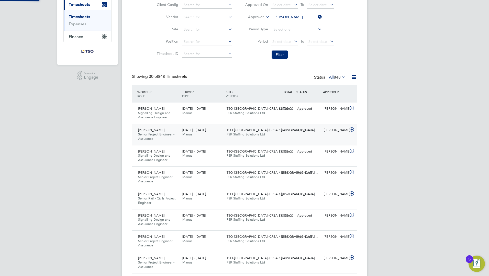
scroll to position [3, 3]
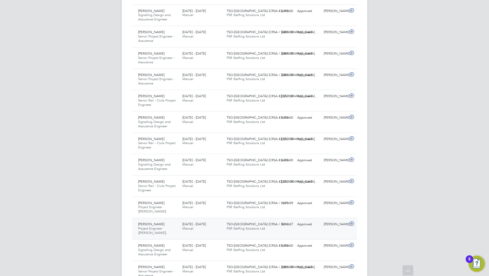
drag, startPoint x: 166, startPoint y: 181, endPoint x: 169, endPoint y: 218, distance: 36.4
click at [169, 218] on div "WORKER / ROLE WORKER / PERIOD PERIOD / TYPE SITE / VENDOR TOTAL TOTAL / STATUS …" at bounding box center [244, 209] width 225 height 659
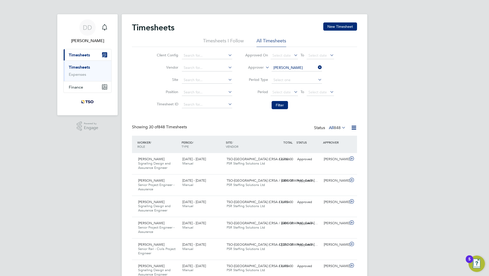
click at [317, 66] on icon at bounding box center [317, 67] width 0 height 7
click at [304, 69] on input at bounding box center [296, 67] width 50 height 7
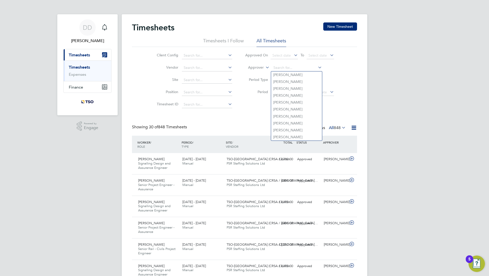
click at [339, 85] on li "Period Type" at bounding box center [289, 80] width 102 height 12
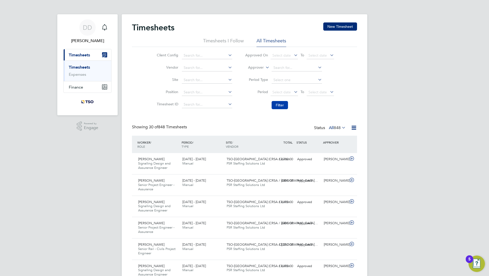
click at [276, 103] on button "Filter" at bounding box center [279, 105] width 16 height 8
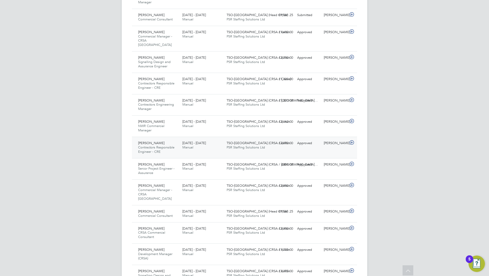
click at [160, 145] on span "Contractors Responsible Engineer - CRE" at bounding box center [156, 149] width 36 height 9
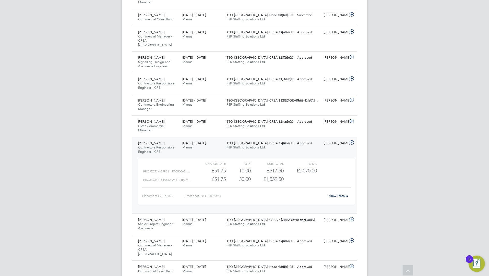
click at [334, 194] on link "View Details" at bounding box center [338, 196] width 19 height 4
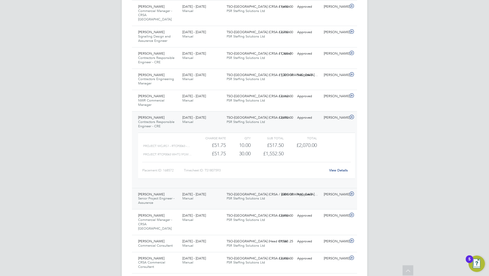
click at [167, 196] on span "Senior Project Engineer - Assurance" at bounding box center [156, 200] width 36 height 9
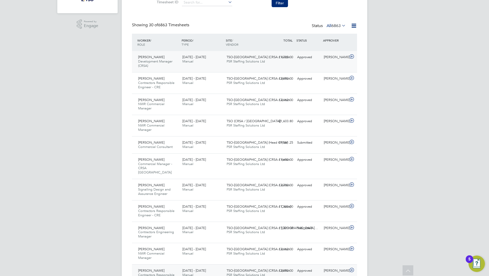
click at [172, 69] on div "Wilhelmus Slaats Development Manager (CRSA) 23 - 29 Aug 2025" at bounding box center [158, 61] width 44 height 17
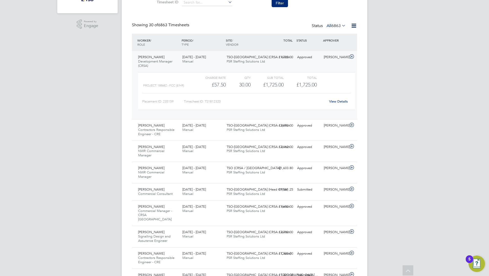
click at [327, 101] on div "View Details" at bounding box center [338, 102] width 25 height 8
click at [329, 102] on link "View Details" at bounding box center [338, 101] width 19 height 4
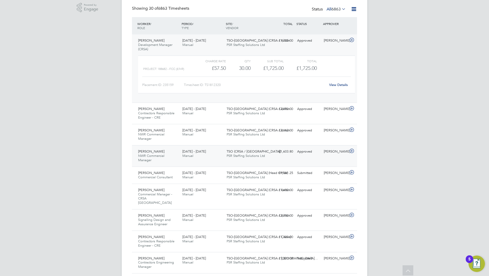
scroll to position [128, 0]
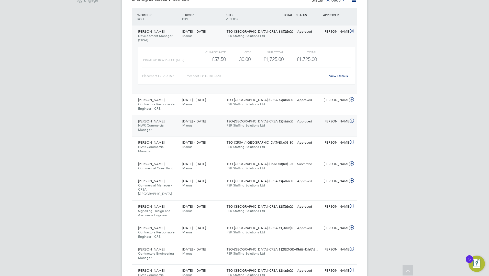
click at [170, 133] on div "Rajesh Panjabi NWR Commercial Manager 23 - 29 Aug 2025" at bounding box center [158, 126] width 44 height 17
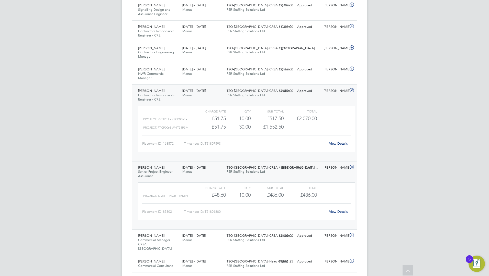
scroll to position [383, 0]
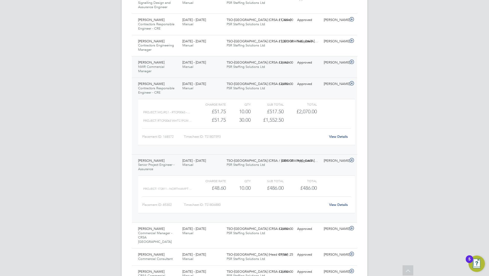
click at [168, 61] on div "Rajesh Panjabi NWR Commercial Manager 16 - 22 Aug 2025" at bounding box center [158, 67] width 44 height 17
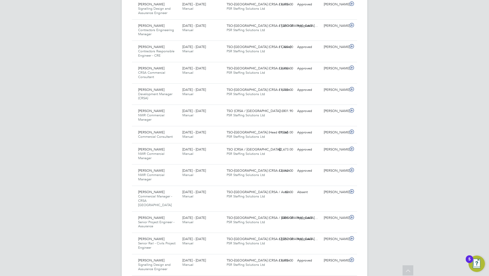
scroll to position [741, 0]
click at [186, 167] on div "9 - 15 Aug 2025 Manual" at bounding box center [202, 173] width 44 height 13
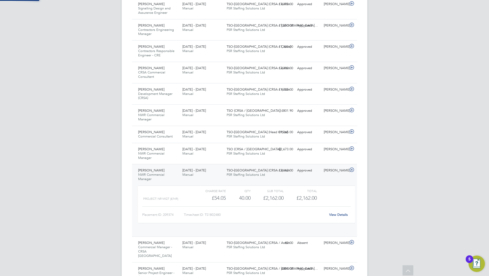
scroll to position [9, 50]
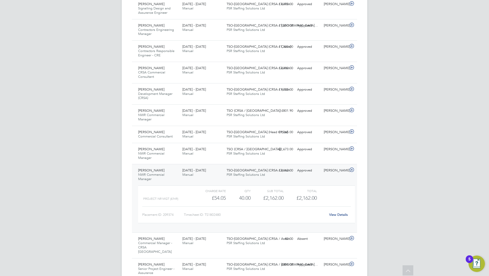
click at [332, 213] on link "View Details" at bounding box center [338, 215] width 19 height 4
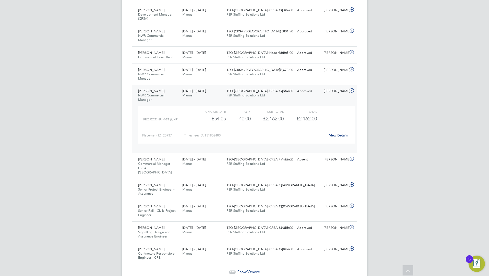
scroll to position [829, 0]
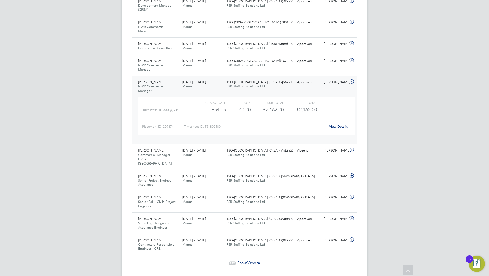
click at [233, 262] on icon at bounding box center [234, 263] width 2 height 2
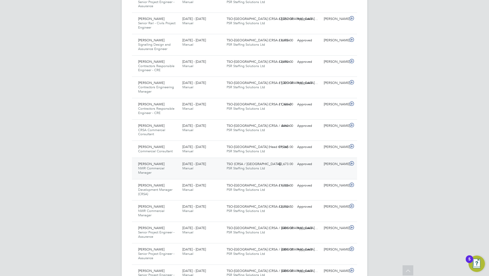
click at [184, 160] on div "2 - 8 Aug 2025 Manual" at bounding box center [202, 166] width 44 height 13
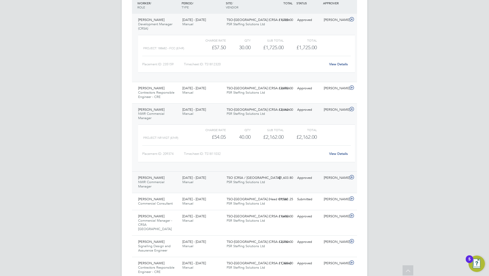
click at [180, 187] on div "Jack Milne NWR Commercial Manager 23 - 29 Aug 2025" at bounding box center [158, 182] width 44 height 17
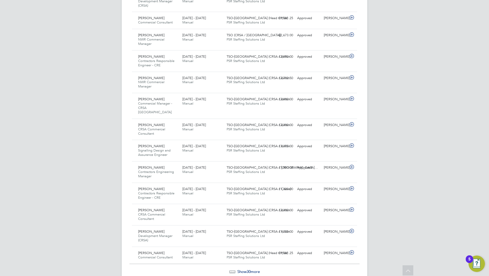
click at [235, 270] on div "Show 30 more" at bounding box center [244, 272] width 230 height 5
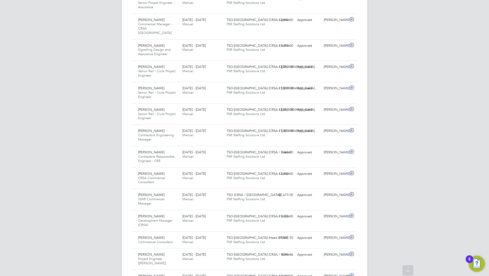
scroll to position [2189, 0]
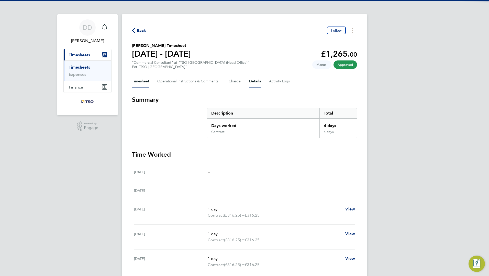
click at [258, 83] on button "Details" at bounding box center [255, 81] width 12 height 12
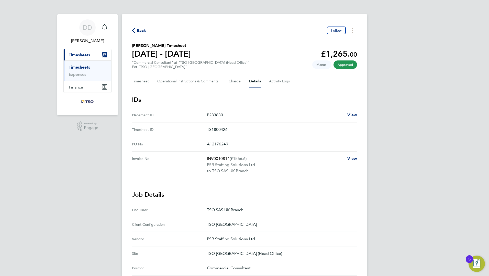
click at [221, 146] on p "A12176249" at bounding box center [280, 144] width 146 height 6
copy p "A12176249"
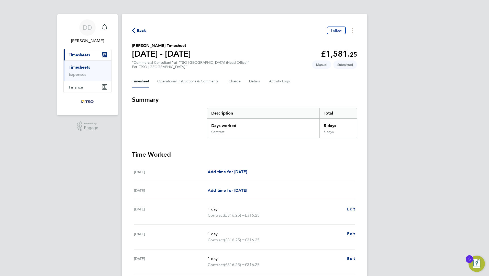
click at [247, 81] on div "Timesheet Operational Instructions & Comments Charge Details Activity Logs" at bounding box center [244, 81] width 225 height 12
click at [242, 81] on div "Timesheet Operational Instructions & Comments Charge Details Activity Logs" at bounding box center [244, 81] width 225 height 12
click at [237, 83] on button "Charge" at bounding box center [234, 81] width 12 height 12
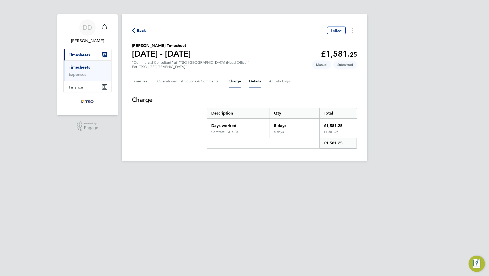
click at [250, 83] on button "Details" at bounding box center [255, 81] width 12 height 12
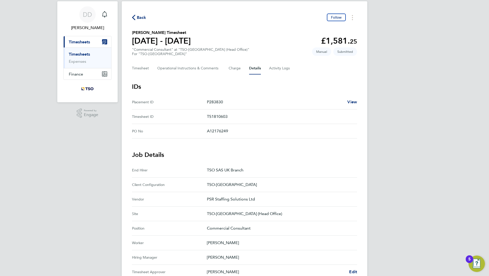
scroll to position [51, 0]
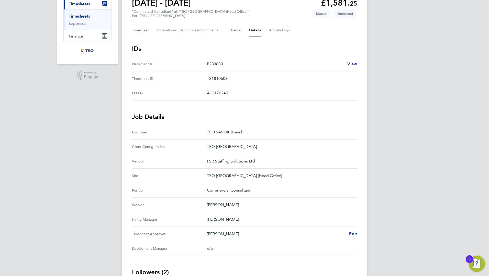
drag, startPoint x: 248, startPoint y: 177, endPoint x: 204, endPoint y: 177, distance: 43.7
click at [204, 177] on div "Site TSO-[GEOGRAPHIC_DATA] (Head Office)" at bounding box center [244, 176] width 225 height 15
drag, startPoint x: 204, startPoint y: 177, endPoint x: 211, endPoint y: 178, distance: 7.2
copy div "TSO-[GEOGRAPHIC_DATA] (Head Office)"
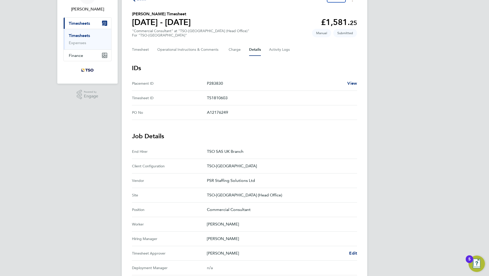
scroll to position [0, 0]
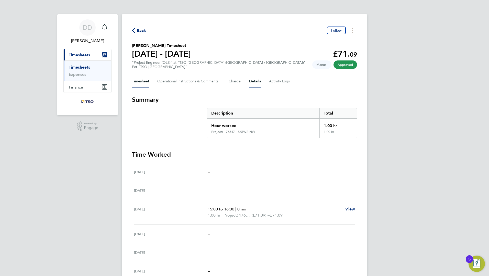
click at [255, 79] on button "Details" at bounding box center [255, 81] width 12 height 12
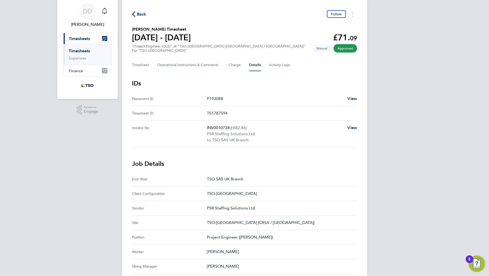
scroll to position [26, 0]
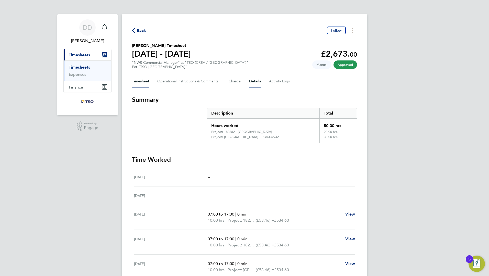
click at [257, 82] on button "Details" at bounding box center [255, 81] width 12 height 12
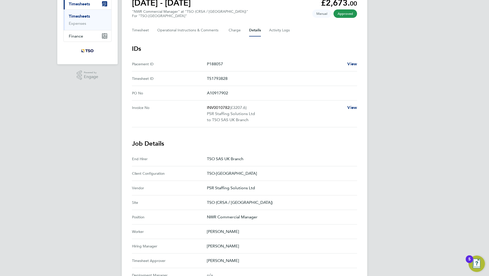
scroll to position [49, 0]
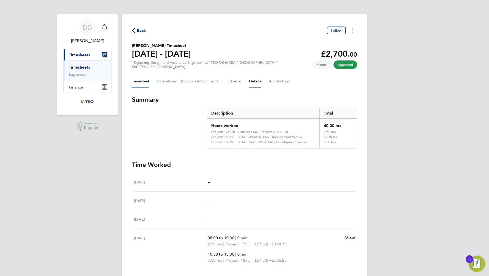
click at [254, 83] on button "Details" at bounding box center [255, 81] width 12 height 12
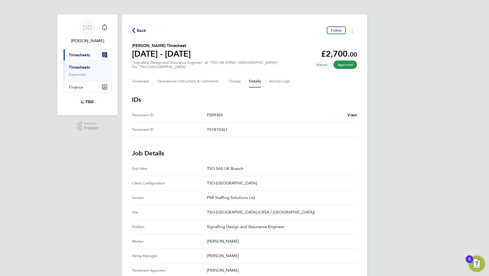
drag, startPoint x: 207, startPoint y: 227, endPoint x: 286, endPoint y: 228, distance: 79.5
click at [286, 228] on p "Signalling Design and Assurance Engineer" at bounding box center [280, 227] width 146 height 6
copy p "Signalling Design and Assurance Engineer"
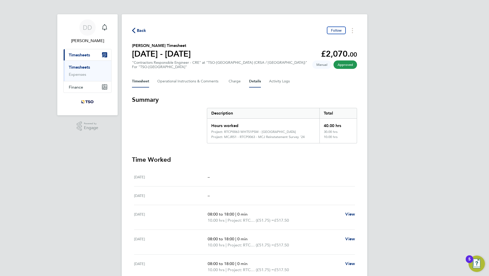
click at [259, 78] on button "Details" at bounding box center [255, 81] width 12 height 12
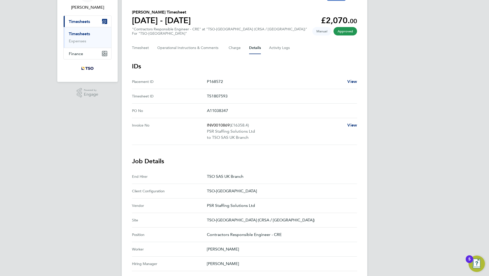
scroll to position [77, 0]
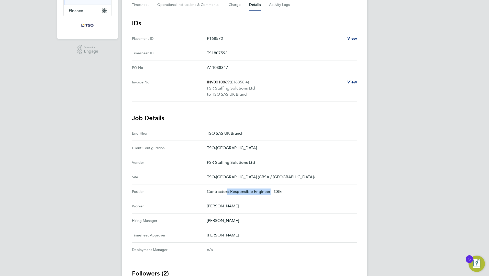
drag, startPoint x: 269, startPoint y: 193, endPoint x: 225, endPoint y: 189, distance: 44.2
click at [225, 189] on p "Contractors Responsible Engineer - CRE" at bounding box center [280, 192] width 146 height 6
drag, startPoint x: 225, startPoint y: 189, endPoint x: 211, endPoint y: 191, distance: 14.3
click at [212, 191] on p "Contractors Responsible Engineer - CRE" at bounding box center [280, 192] width 146 height 6
drag, startPoint x: 207, startPoint y: 192, endPoint x: 270, endPoint y: 191, distance: 62.9
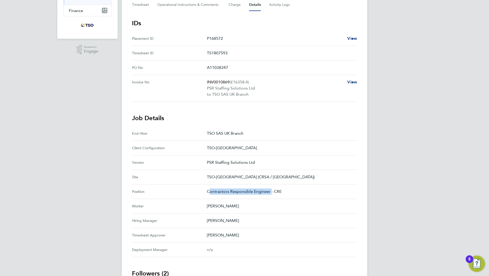
click at [270, 191] on p "Contractors Responsible Engineer - CRE" at bounding box center [280, 192] width 146 height 6
drag, startPoint x: 270, startPoint y: 191, endPoint x: 262, endPoint y: 192, distance: 7.7
copy p "Contractors Responsible Engineer"
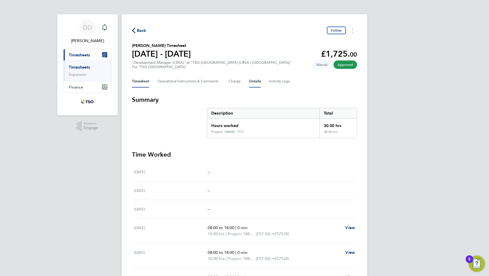
click at [252, 82] on button "Details" at bounding box center [255, 81] width 12 height 12
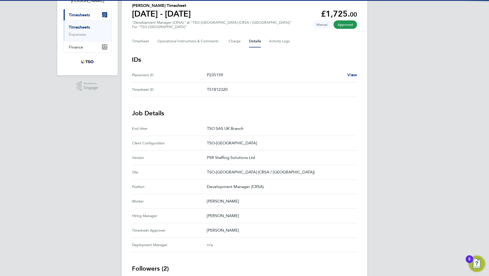
scroll to position [102, 0]
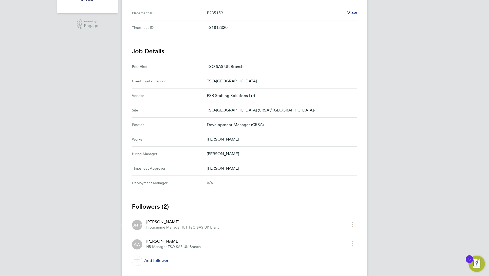
drag, startPoint x: 206, startPoint y: 125, endPoint x: 268, endPoint y: 128, distance: 62.1
click at [268, 128] on div "Position Development Manager (CRSA)" at bounding box center [244, 125] width 225 height 15
drag, startPoint x: 268, startPoint y: 128, endPoint x: 259, endPoint y: 125, distance: 9.9
copy div "Development Manager (CRSA)"
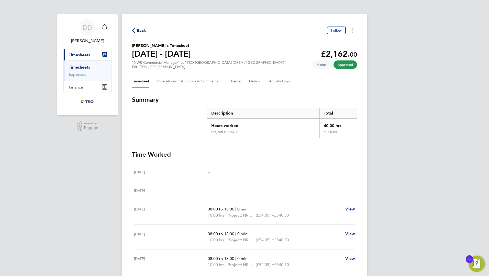
click at [248, 85] on div "Timesheet Operational Instructions & Comments Charge Details Activity Logs" at bounding box center [244, 81] width 225 height 12
click at [251, 84] on button "Details" at bounding box center [255, 81] width 12 height 12
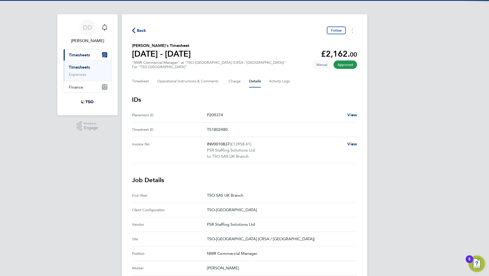
scroll to position [51, 0]
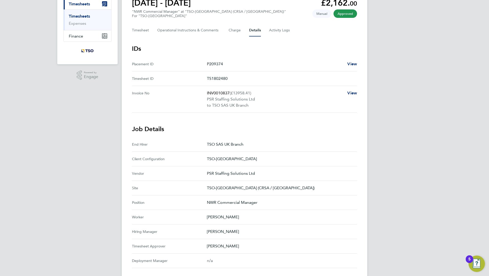
click at [219, 202] on p "NWR Commercial Manager" at bounding box center [280, 203] width 146 height 6
drag, startPoint x: 219, startPoint y: 202, endPoint x: 209, endPoint y: 204, distance: 10.6
click at [209, 204] on p "NWR Commercial Manager" at bounding box center [280, 203] width 146 height 6
click at [215, 203] on p "NWR Commercial Manager" at bounding box center [280, 203] width 146 height 6
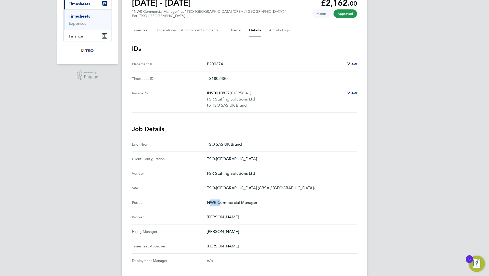
click at [215, 203] on p "NWR Commercial Manager" at bounding box center [280, 203] width 146 height 6
copy p "NWR Commercial Manager"
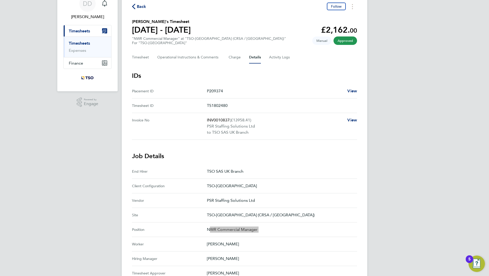
scroll to position [0, 0]
